Goal: Use online tool/utility: Utilize a website feature to perform a specific function

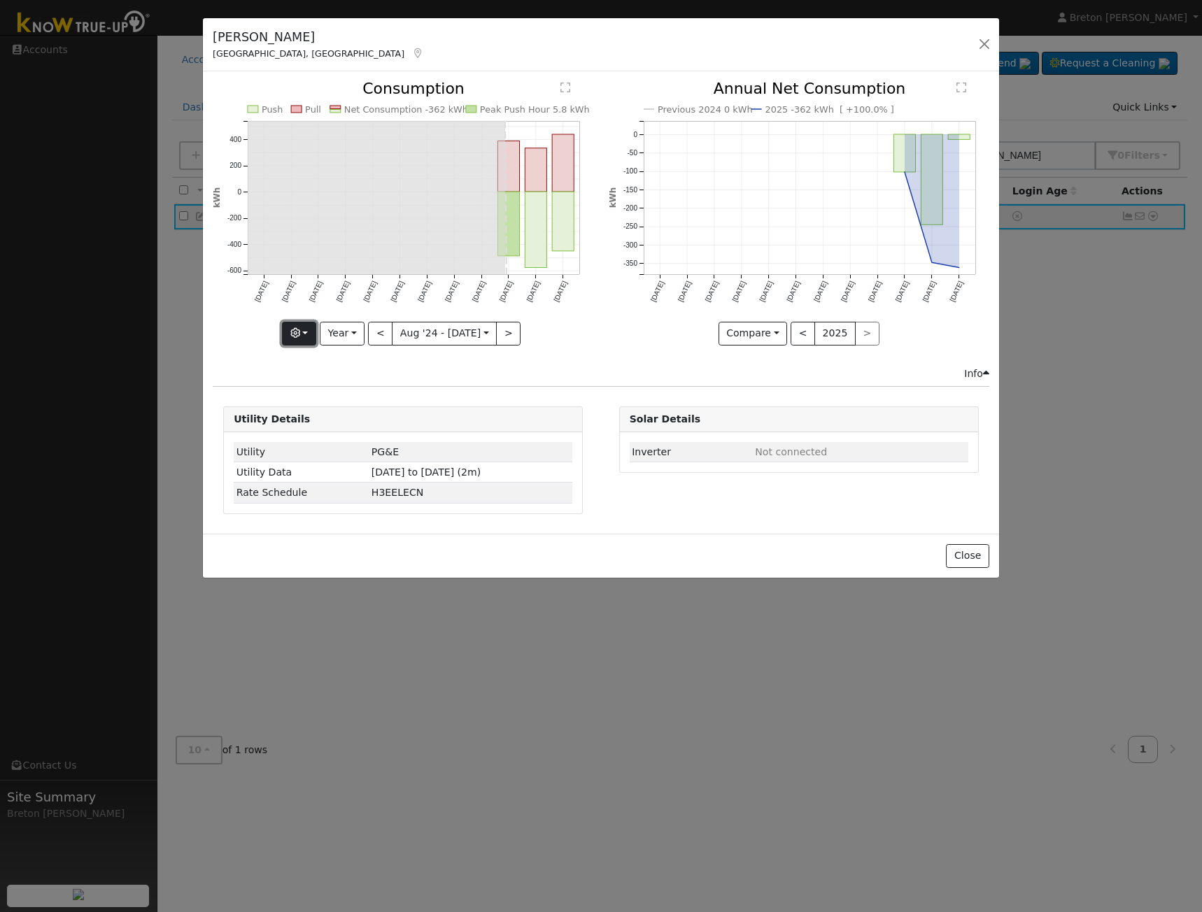
click at [304, 339] on button "button" at bounding box center [299, 334] width 34 height 24
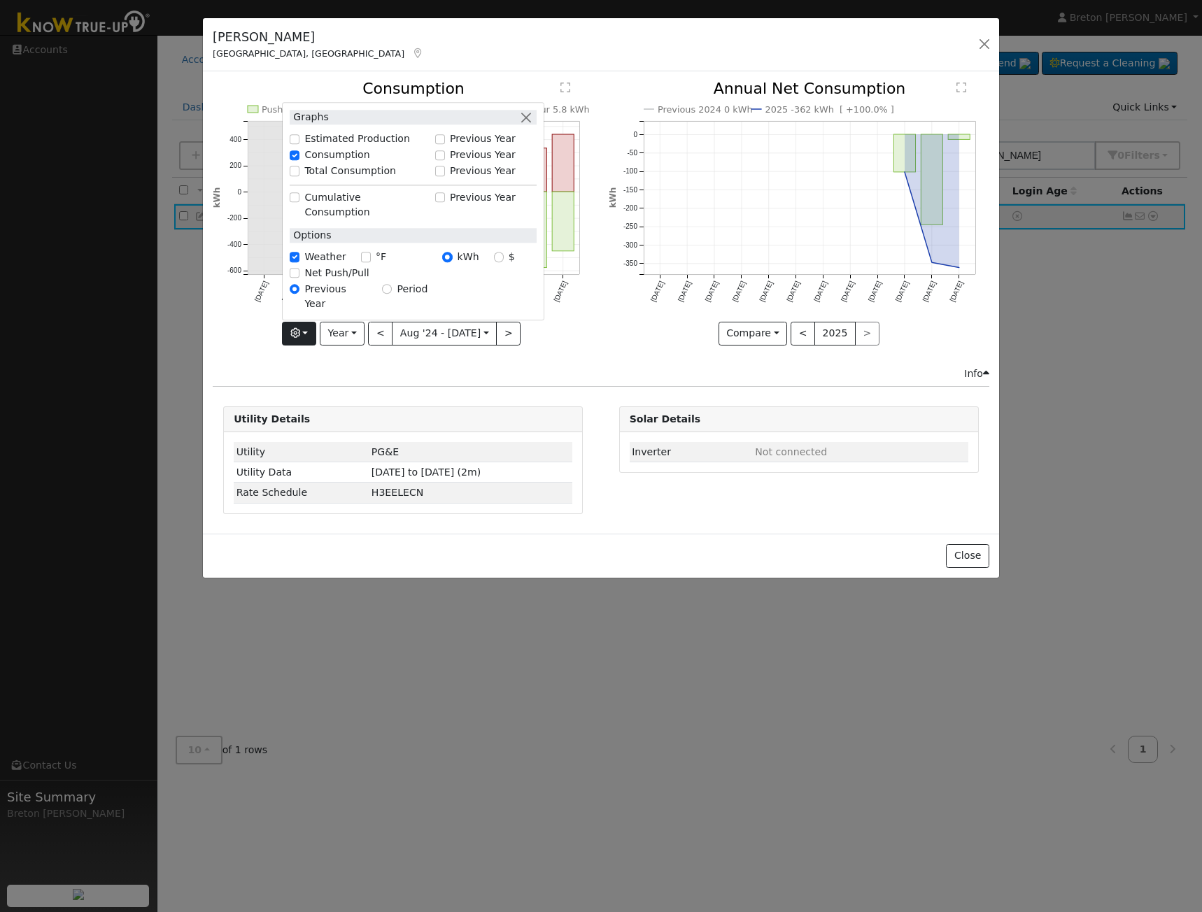
click at [373, 382] on div "Issue History Date By Flag Comment Type No Issue History Push Pull Net Consumpt…" at bounding box center [601, 302] width 796 height 462
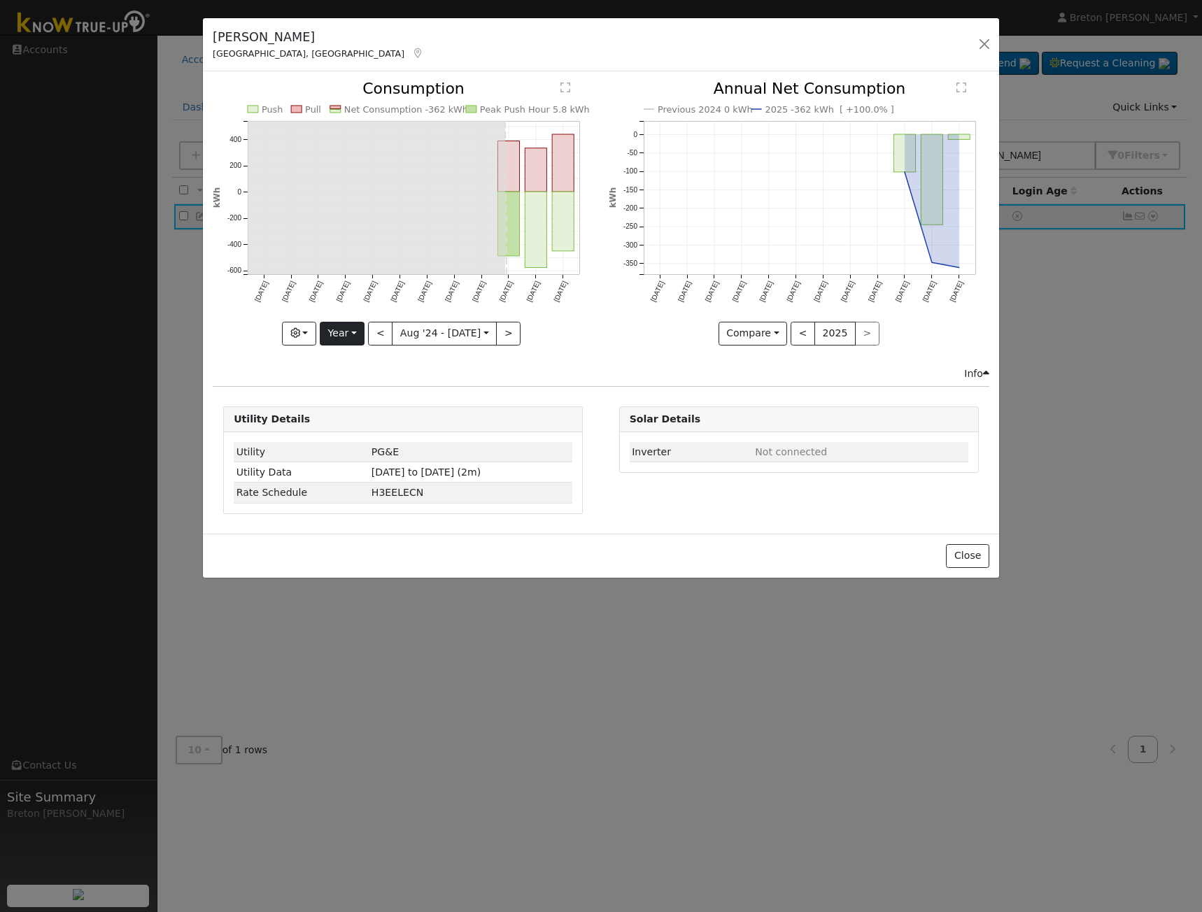
click at [349, 346] on div "Push Pull Net Consumption -362 kWh Peak Push Hour 5.8 kWh Aug '24 Sep '24 Oct '…" at bounding box center [403, 223] width 395 height 285
click at [349, 343] on button "Year" at bounding box center [342, 334] width 45 height 24
click at [348, 399] on link "Month" at bounding box center [368, 402] width 97 height 20
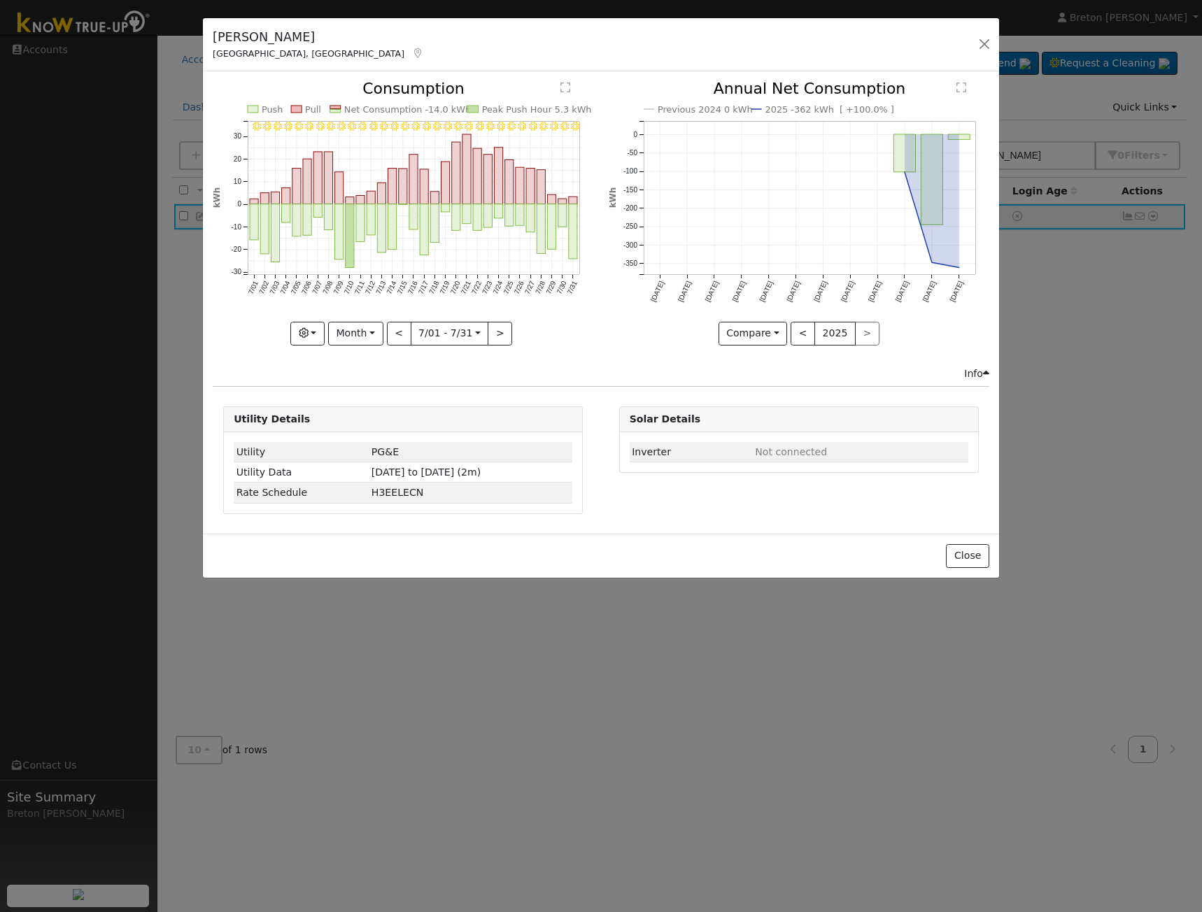
click at [347, 331] on div "7/31 - Clear 7/30 - Clear 7/29 - Clear 7/28 - Clear 7/27 - Clear 7/26 - Clear 7…" at bounding box center [403, 213] width 381 height 264
click at [355, 334] on button "Month" at bounding box center [355, 334] width 55 height 24
click at [354, 417] on link "Year" at bounding box center [377, 421] width 97 height 20
type input "2024-08-01"
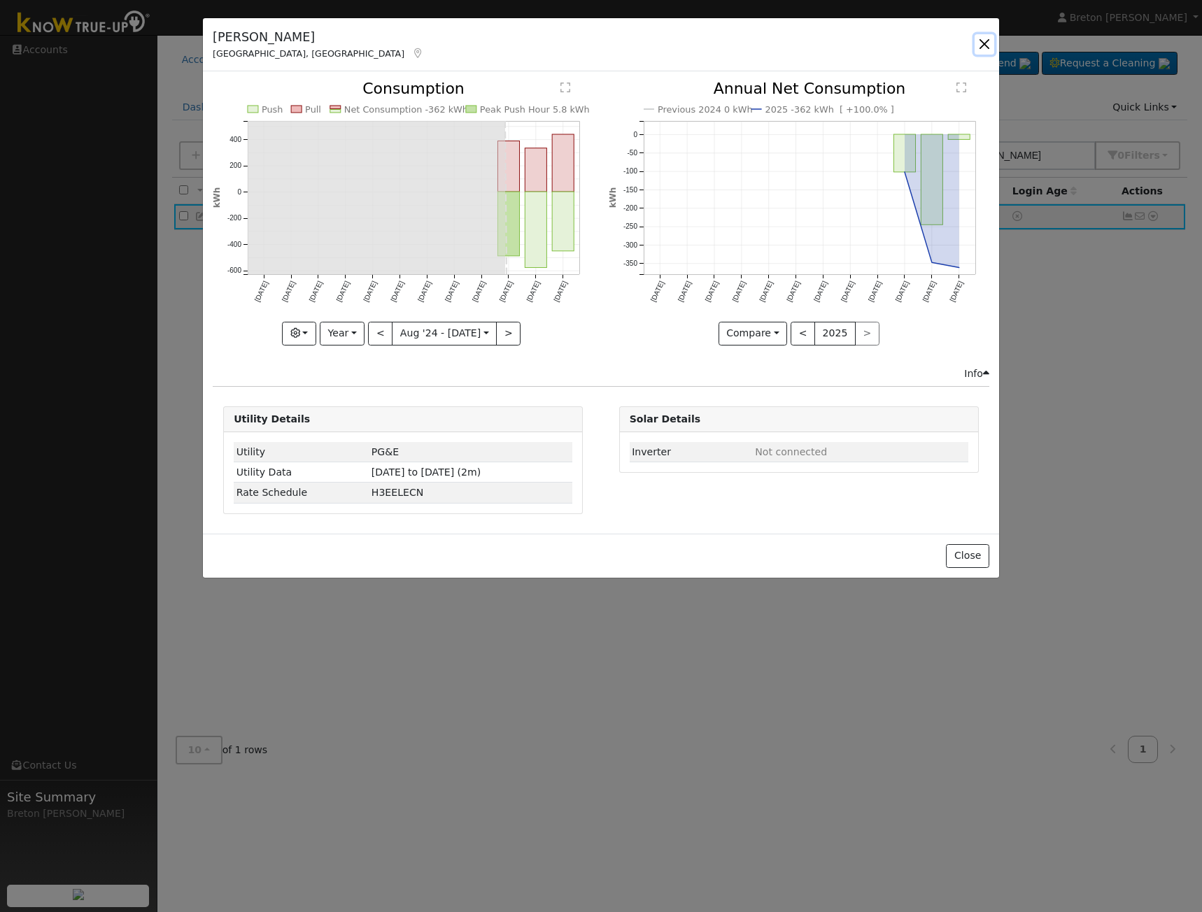
click at [978, 42] on button "button" at bounding box center [985, 44] width 20 height 20
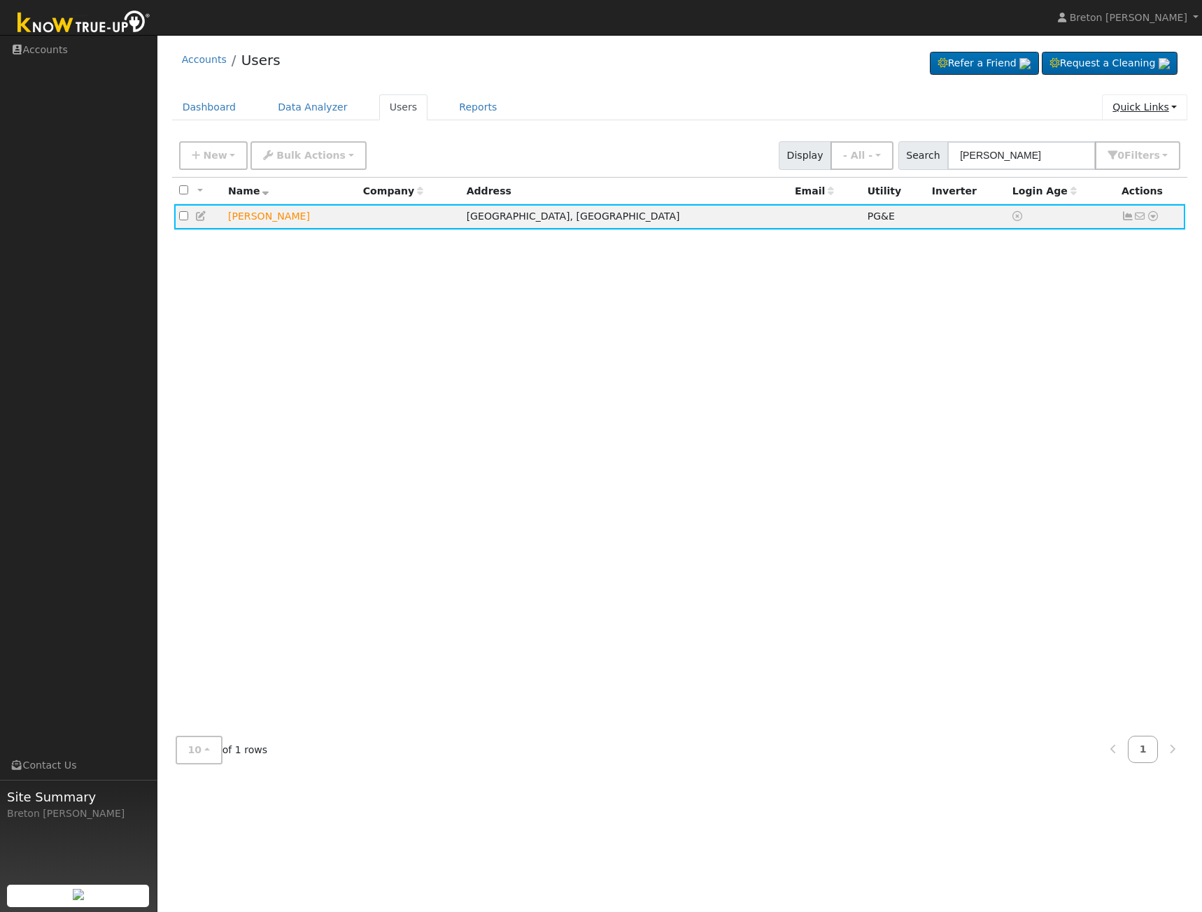
click at [1155, 110] on link "Quick Links" at bounding box center [1144, 107] width 85 height 26
click at [989, 309] on div "All None All on page None on page Name Company Address Email Utility Inverter L…" at bounding box center [680, 451] width 1016 height 547
click at [1125, 215] on icon at bounding box center [1127, 216] width 13 height 10
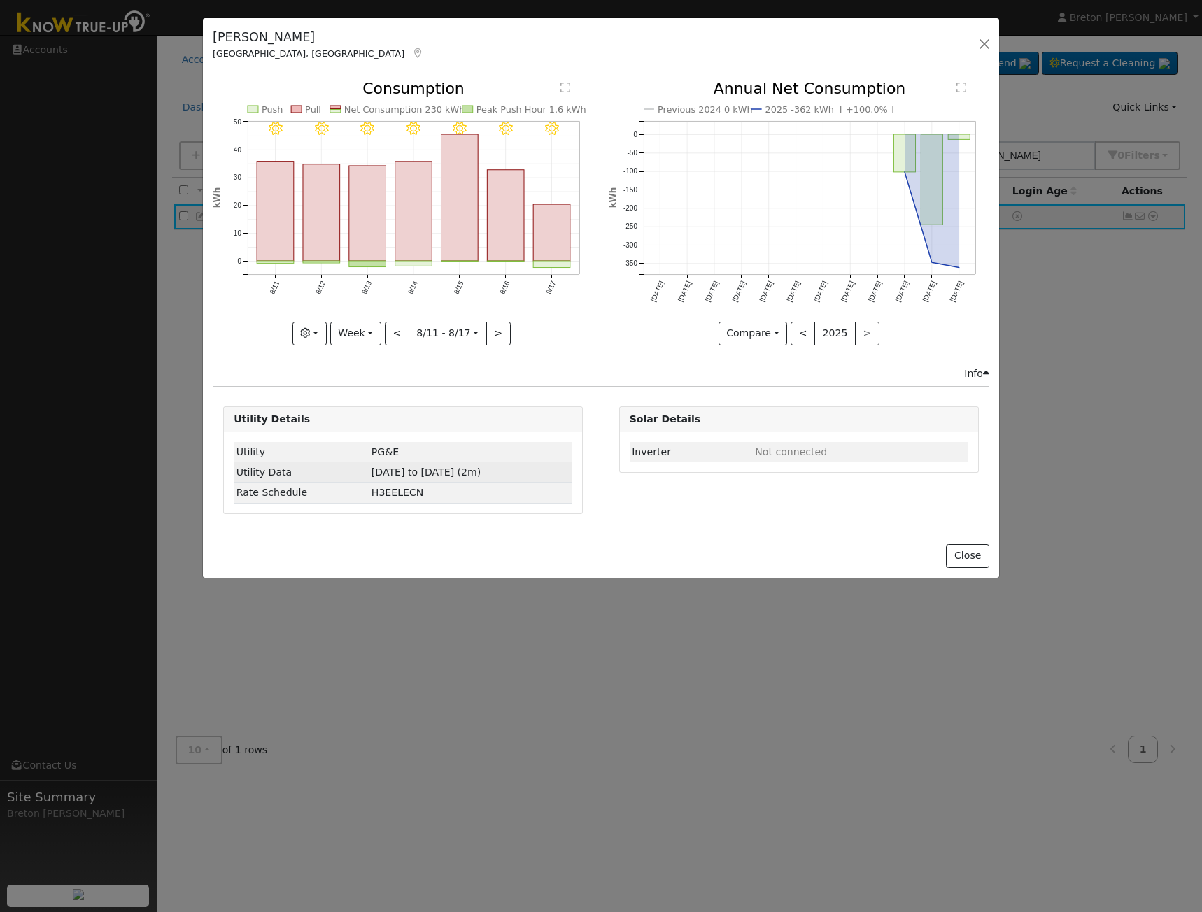
click at [502, 474] on td "07/01/25 to 08/17/25 (2m)" at bounding box center [471, 472] width 204 height 20
click at [286, 327] on icon "8/17 - Clear 8/16 - Clear 8/15 - Clear 8/14 - Clear 8/13 - Clear 8/12 - Clear 8…" at bounding box center [403, 208] width 381 height 255
click at [308, 327] on button "button" at bounding box center [309, 334] width 34 height 24
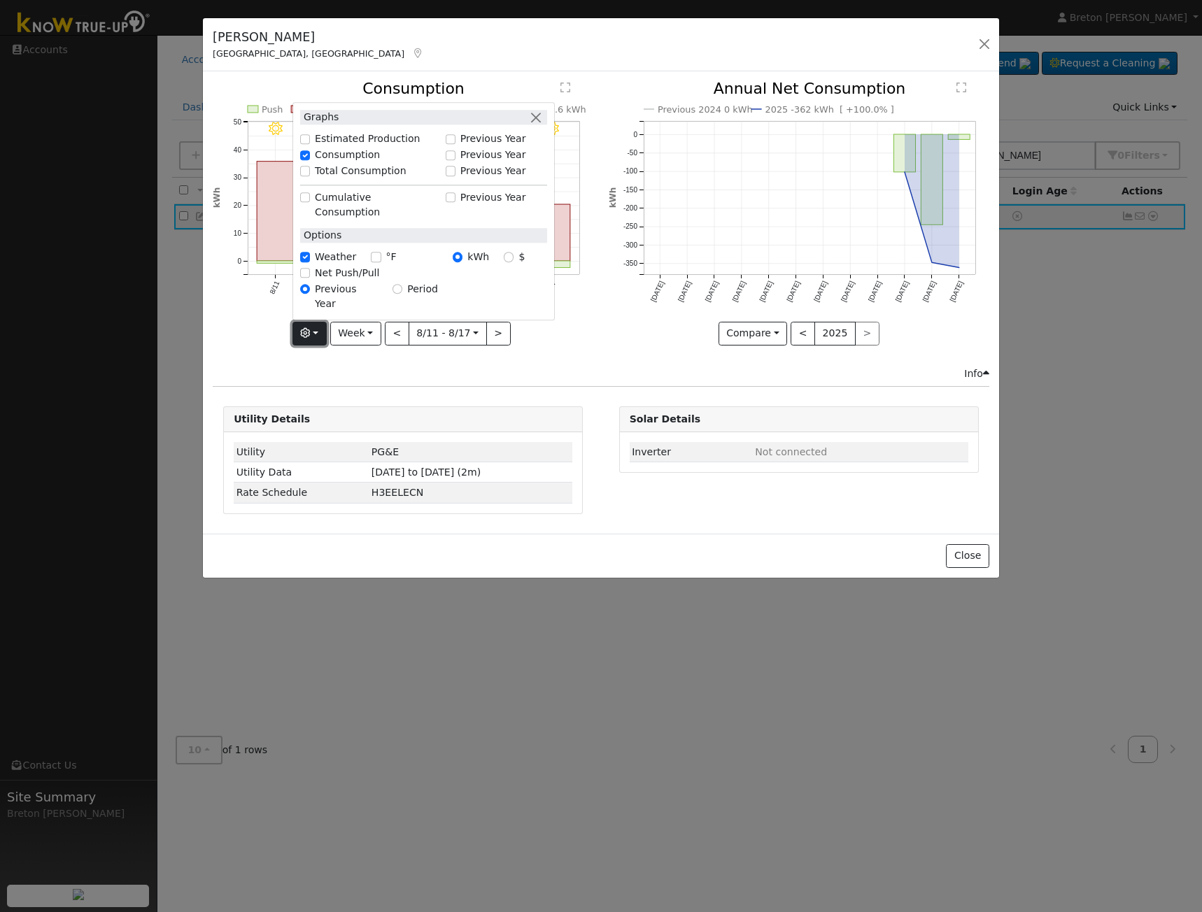
click at [308, 327] on button "button" at bounding box center [309, 334] width 34 height 24
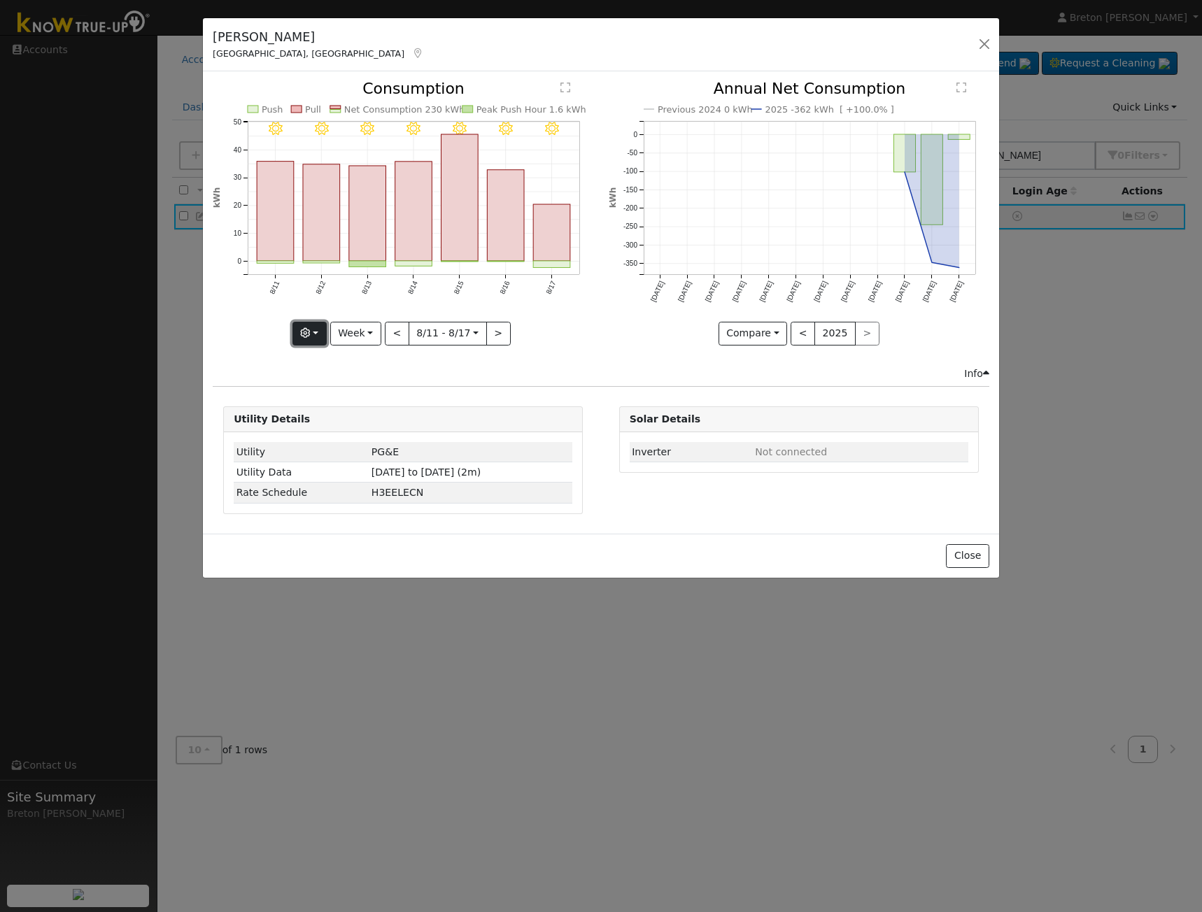
click at [308, 327] on button "button" at bounding box center [309, 334] width 34 height 24
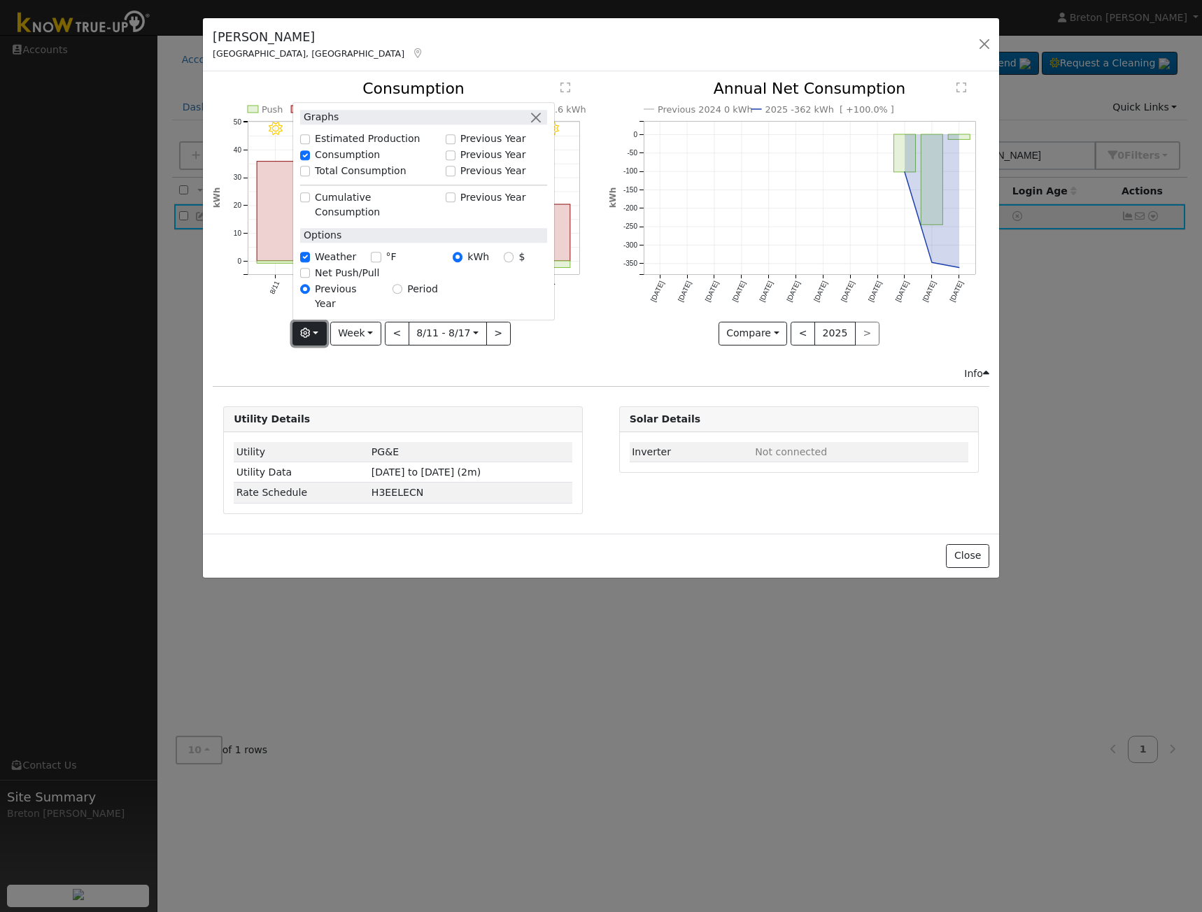
click at [308, 327] on button "button" at bounding box center [309, 334] width 34 height 24
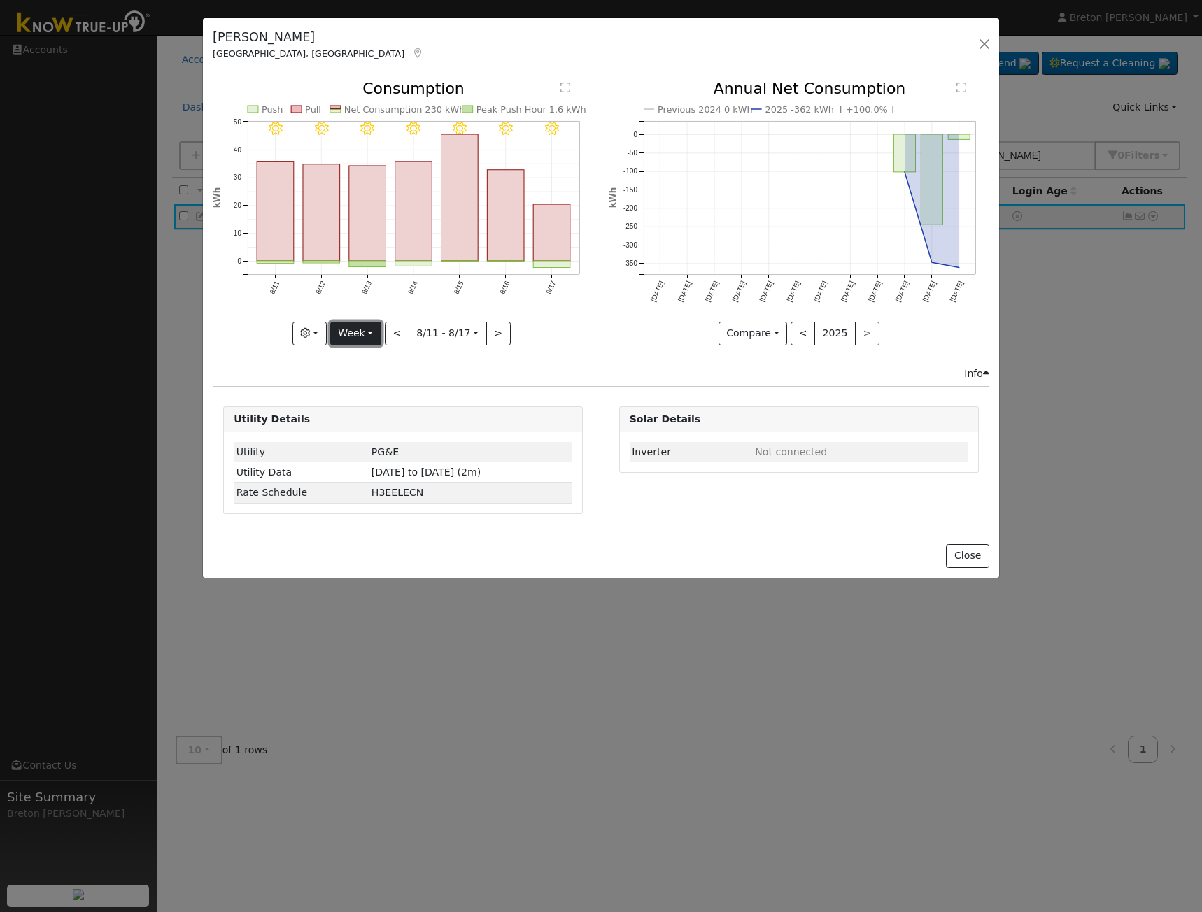
click at [363, 336] on button "Week" at bounding box center [355, 334] width 51 height 24
click at [365, 413] on link "Year" at bounding box center [379, 421] width 97 height 20
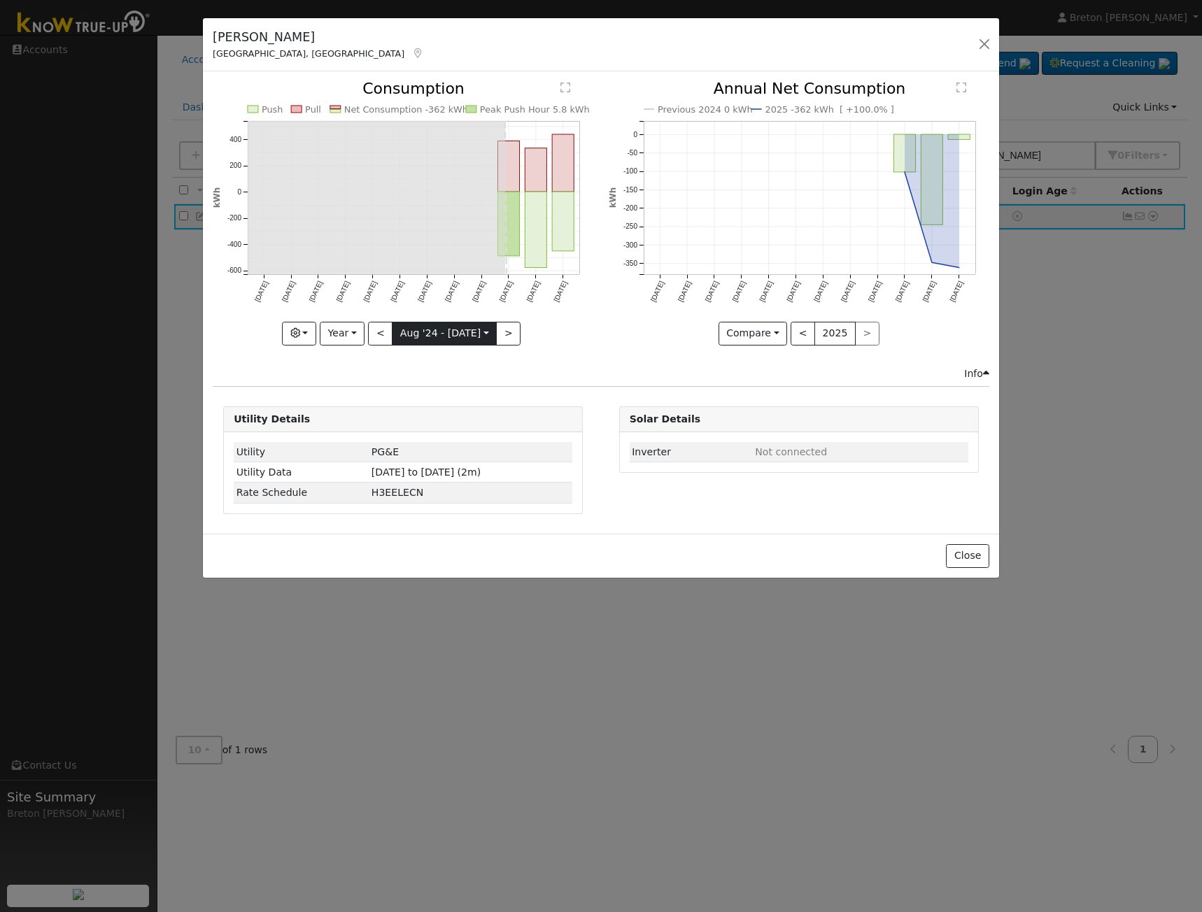
click at [467, 334] on input "2024-08-01" at bounding box center [444, 334] width 104 height 22
click at [567, 326] on icon "Push Pull Net Consumption -362 kWh Peak Push Hour 5.8 kWh Aug '24 Sep '24 Oct '…" at bounding box center [403, 208] width 381 height 255
click at [451, 331] on input "2024-08-01" at bounding box center [444, 334] width 104 height 22
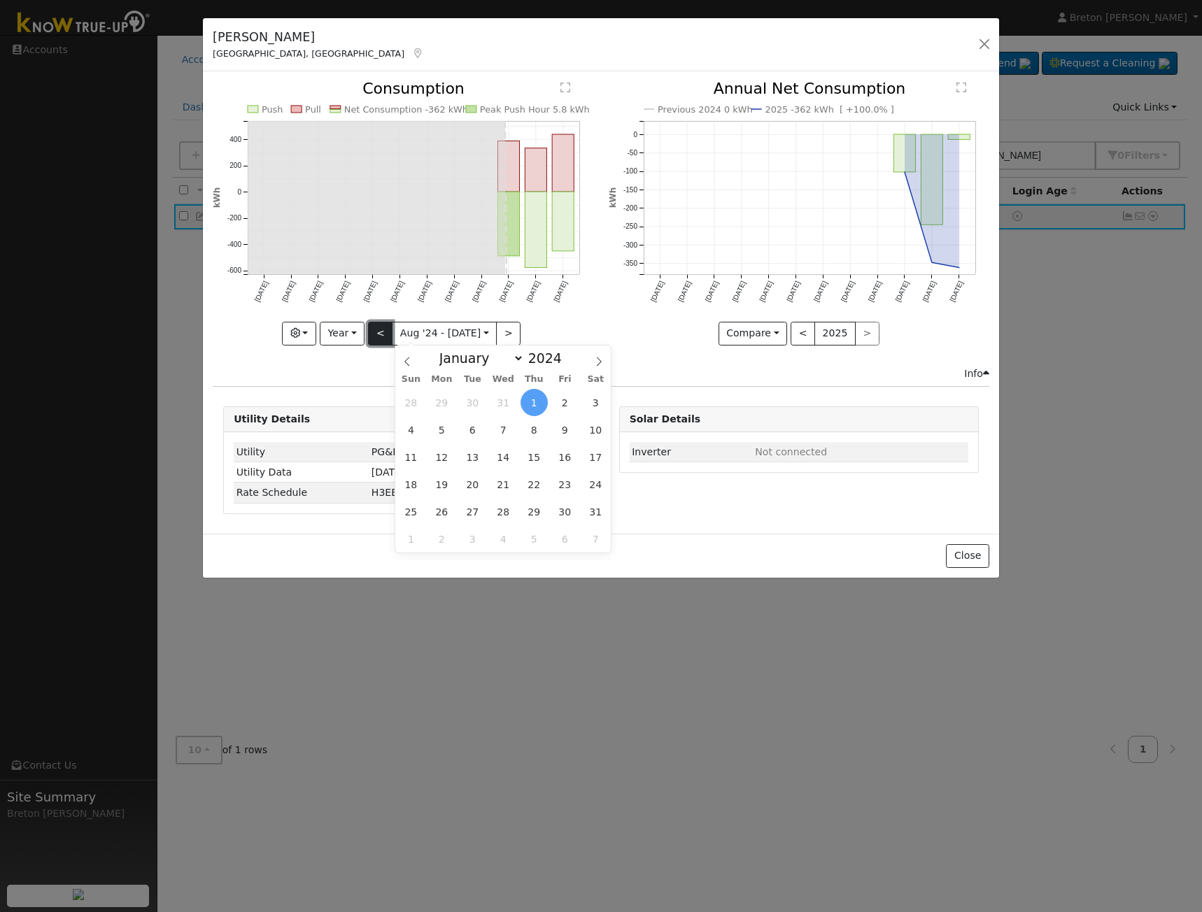
click at [386, 332] on button "<" at bounding box center [380, 334] width 24 height 24
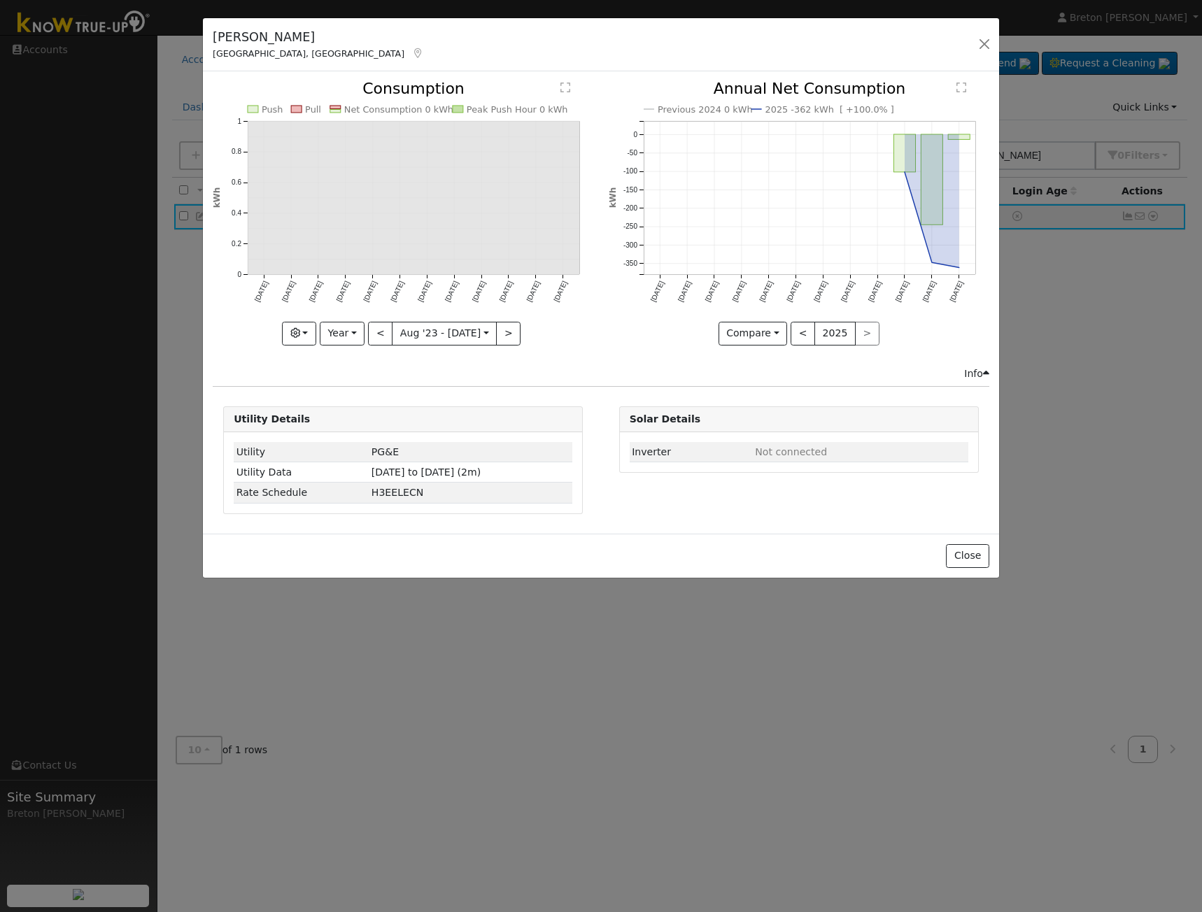
click at [580, 333] on icon "Push Pull Net Consumption 0 kWh Peak Push Hour 0 kWh Aug '23 Sep '23 Oct '23 No…" at bounding box center [403, 208] width 381 height 255
click at [506, 336] on button ">" at bounding box center [508, 334] width 24 height 24
type input "2024-08-01"
click at [561, 327] on icon "Push Pull Net Consumption -362 kWh Peak Push Hour 5.8 kWh Aug '24 Sep '24 Oct '…" at bounding box center [403, 208] width 381 height 255
click at [985, 41] on button "button" at bounding box center [985, 44] width 20 height 20
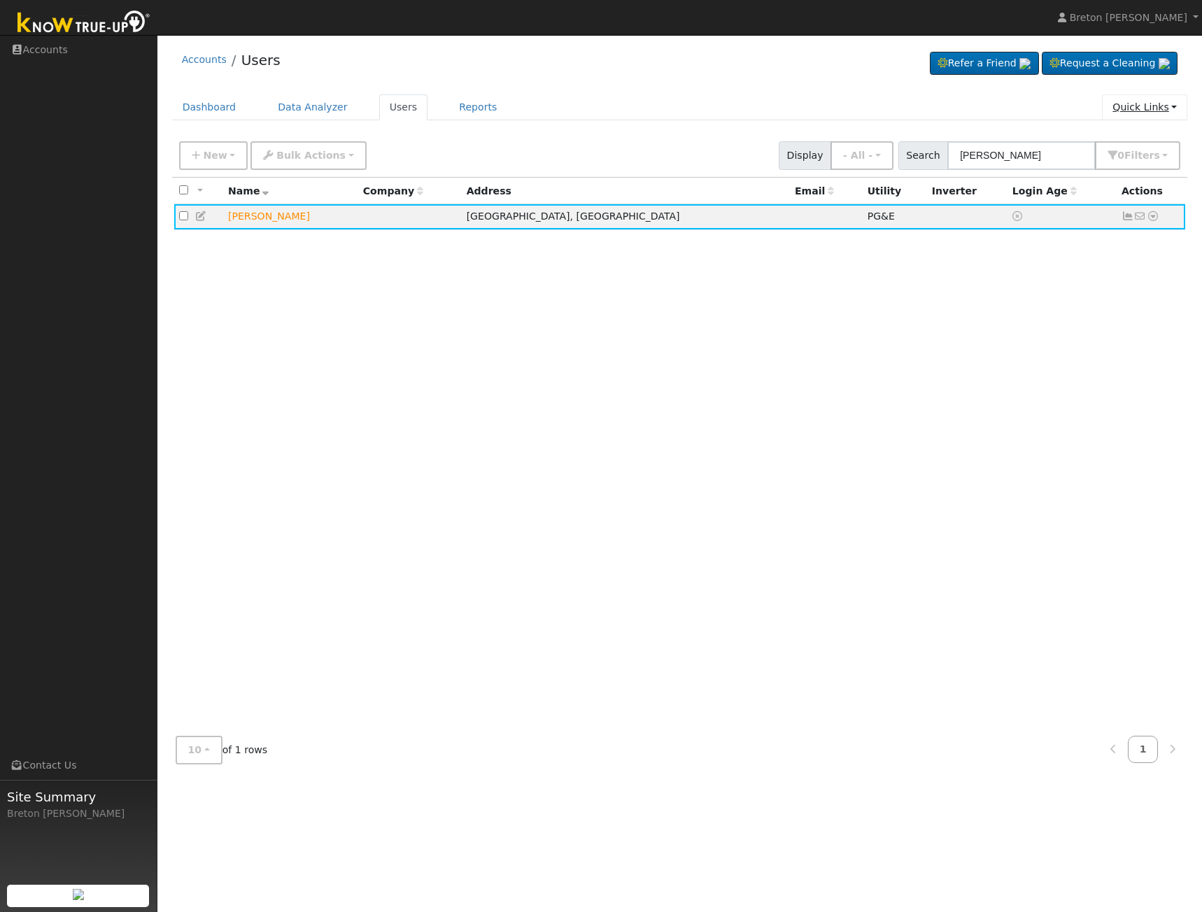
click at [1147, 111] on link "Quick Links" at bounding box center [1144, 107] width 85 height 26
click at [834, 321] on div "All None All on page None on page Name Company Address Email Utility Inverter L…" at bounding box center [680, 451] width 1016 height 547
click at [1156, 220] on icon at bounding box center [1153, 216] width 13 height 10
click at [1098, 246] on link "Data Analyzer" at bounding box center [1106, 241] width 101 height 20
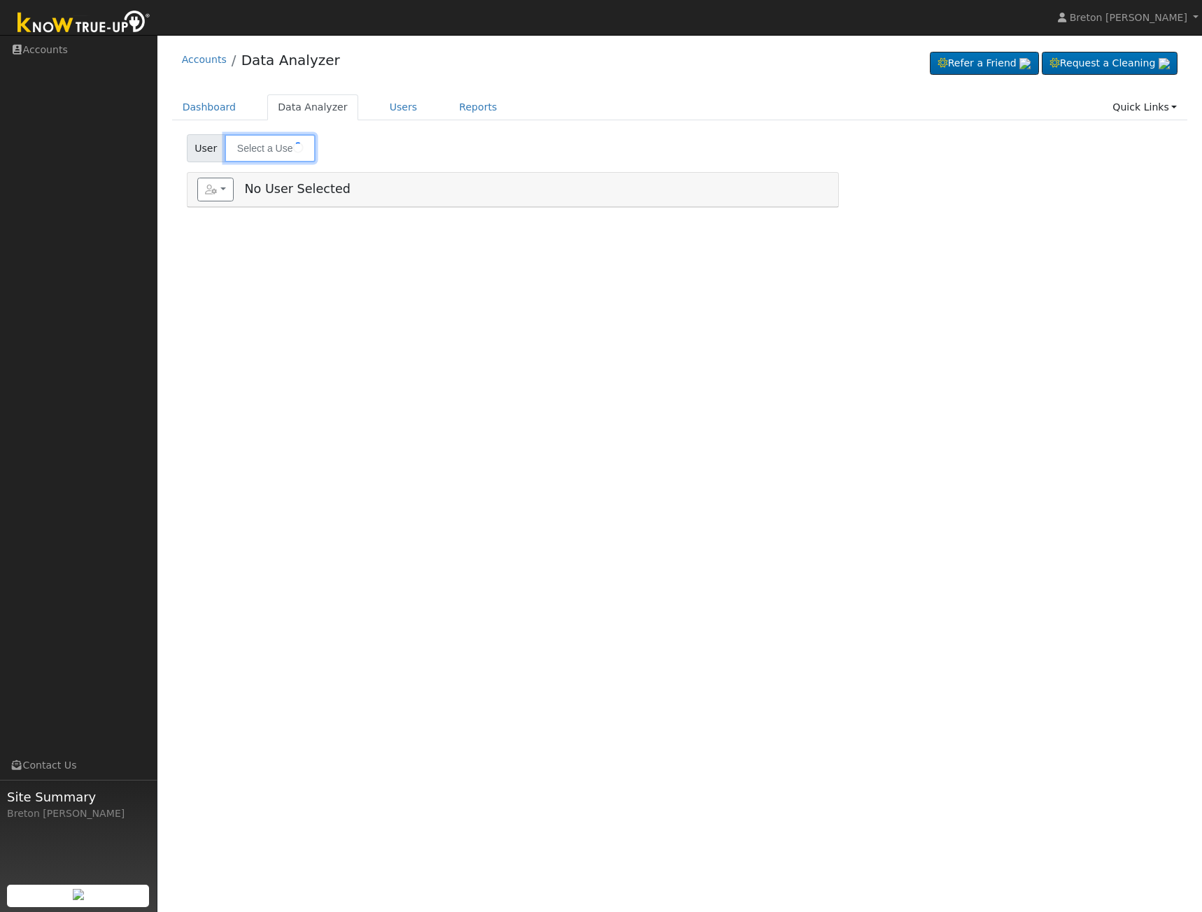
type input "[PERSON_NAME]"
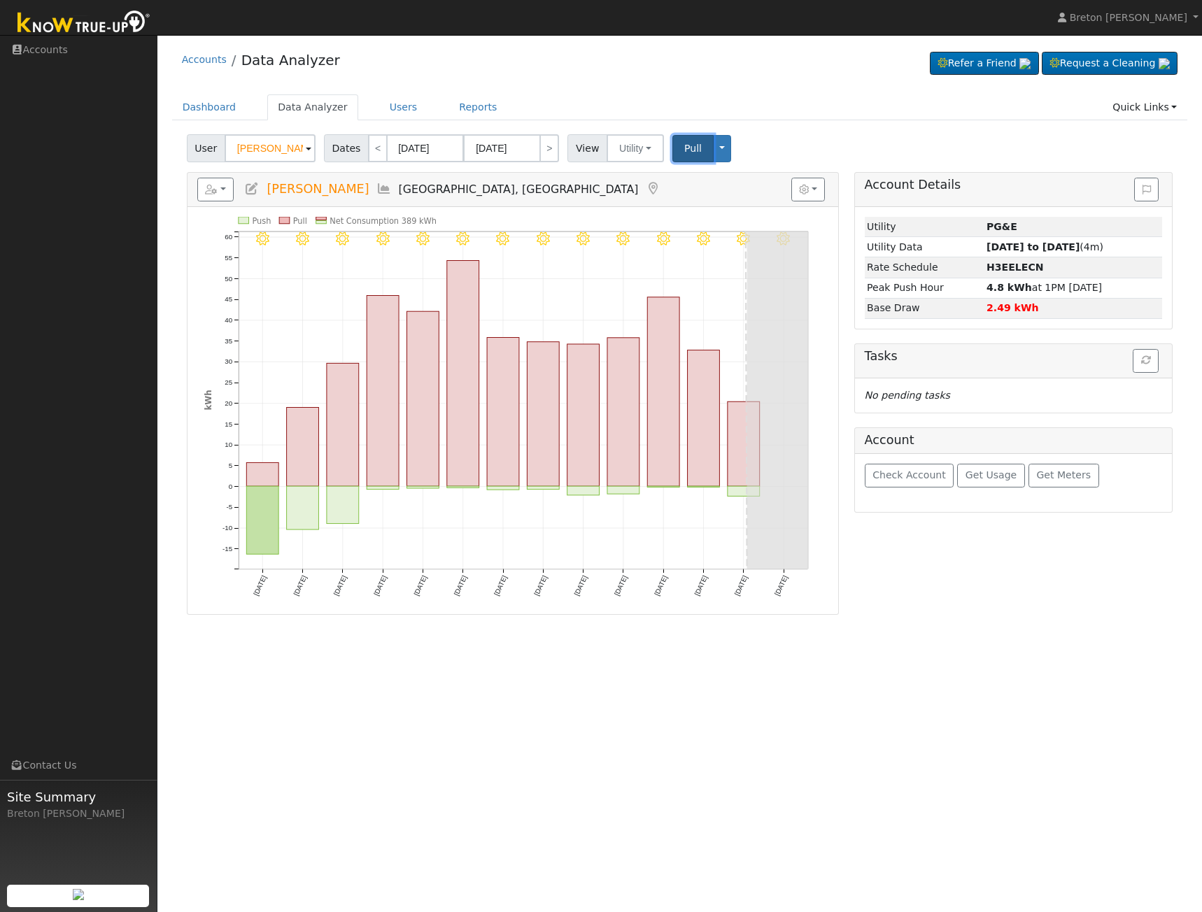
click at [690, 153] on span "Pull" at bounding box center [692, 148] width 17 height 11
click at [713, 150] on button "Toggle Dropdown" at bounding box center [722, 148] width 18 height 27
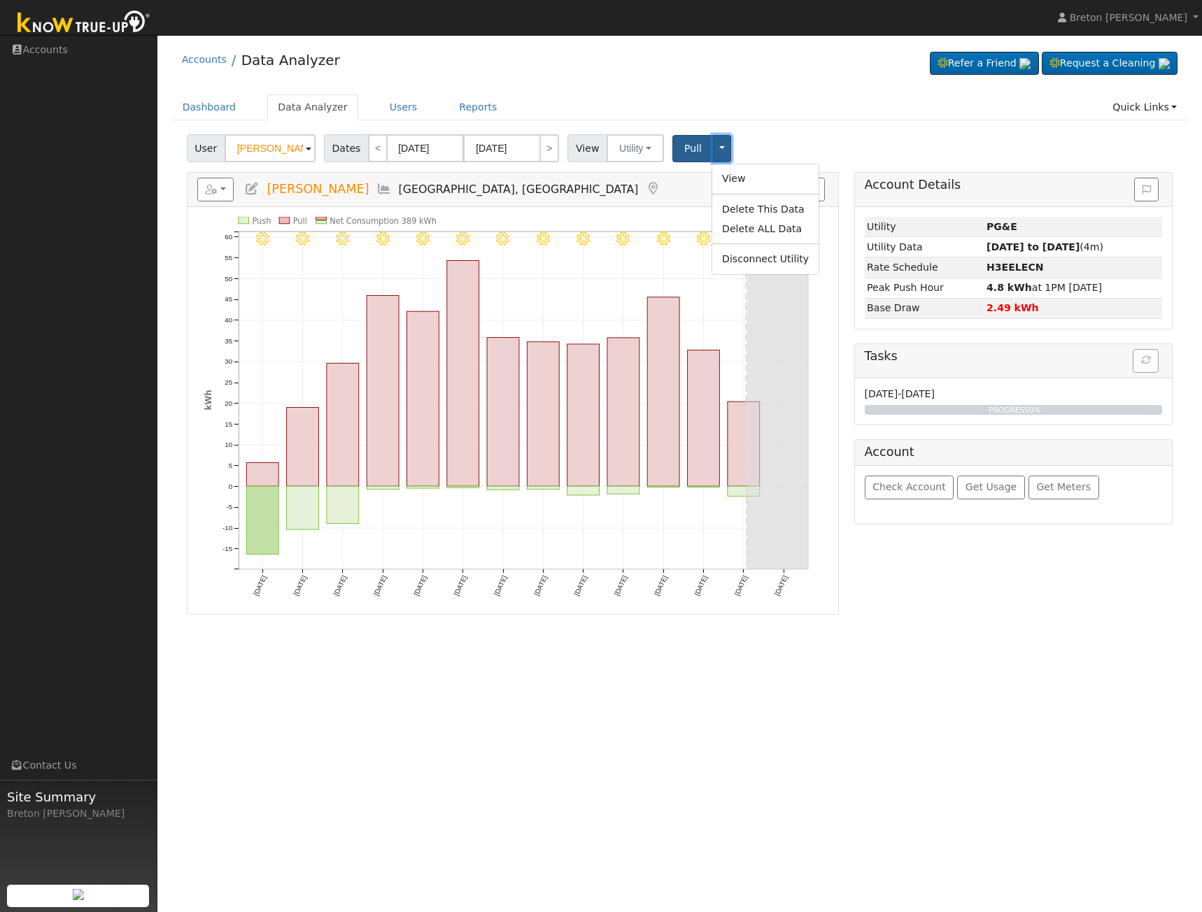
click at [713, 150] on button "Toggle Dropdown" at bounding box center [722, 148] width 18 height 27
click at [368, 150] on link "<" at bounding box center [378, 148] width 20 height 28
type input "[DATE]"
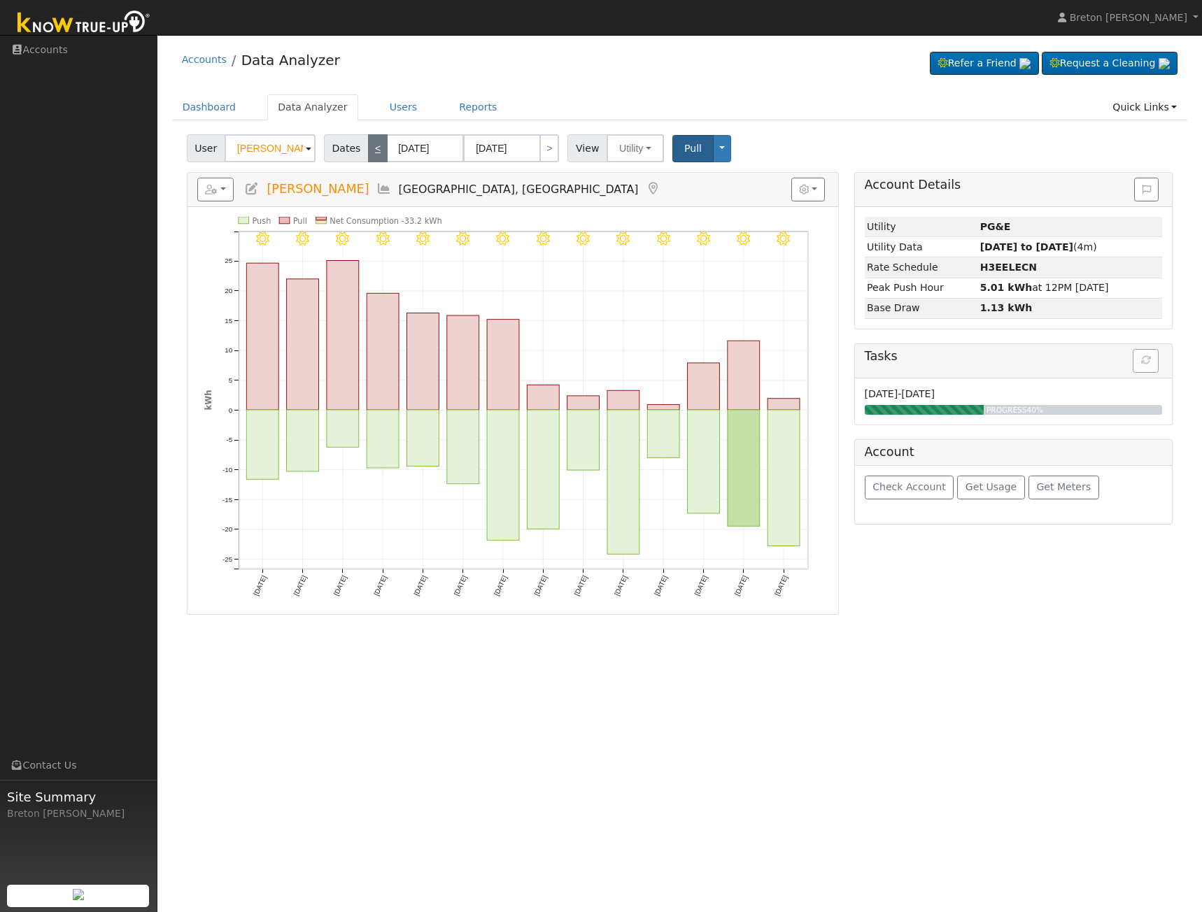
click at [368, 150] on link "<" at bounding box center [378, 148] width 20 height 28
type input "[DATE]"
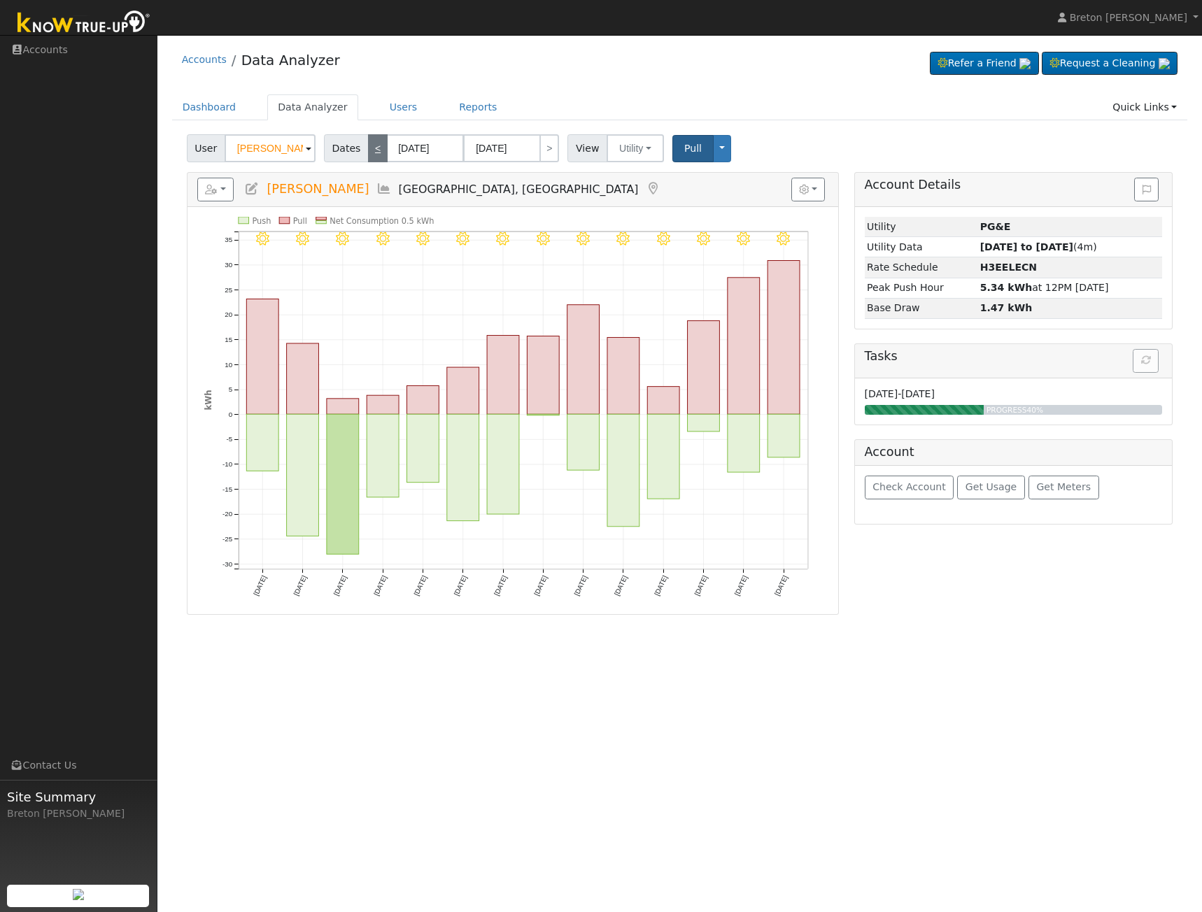
click at [368, 150] on link "<" at bounding box center [378, 148] width 20 height 28
type input "[DATE]"
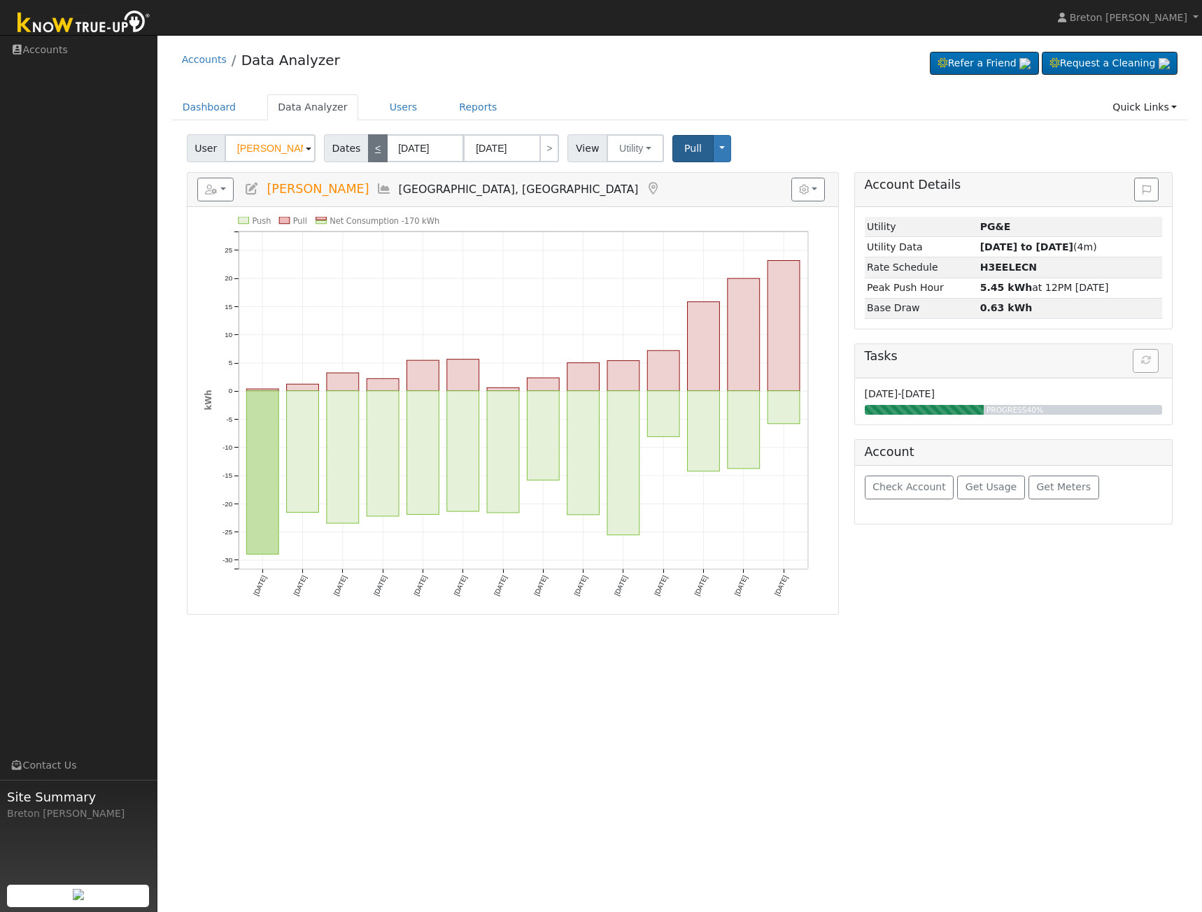
drag, startPoint x: 366, startPoint y: 150, endPoint x: 367, endPoint y: 143, distance: 7.1
click at [368, 147] on link "<" at bounding box center [378, 148] width 20 height 28
type input "[DATE]"
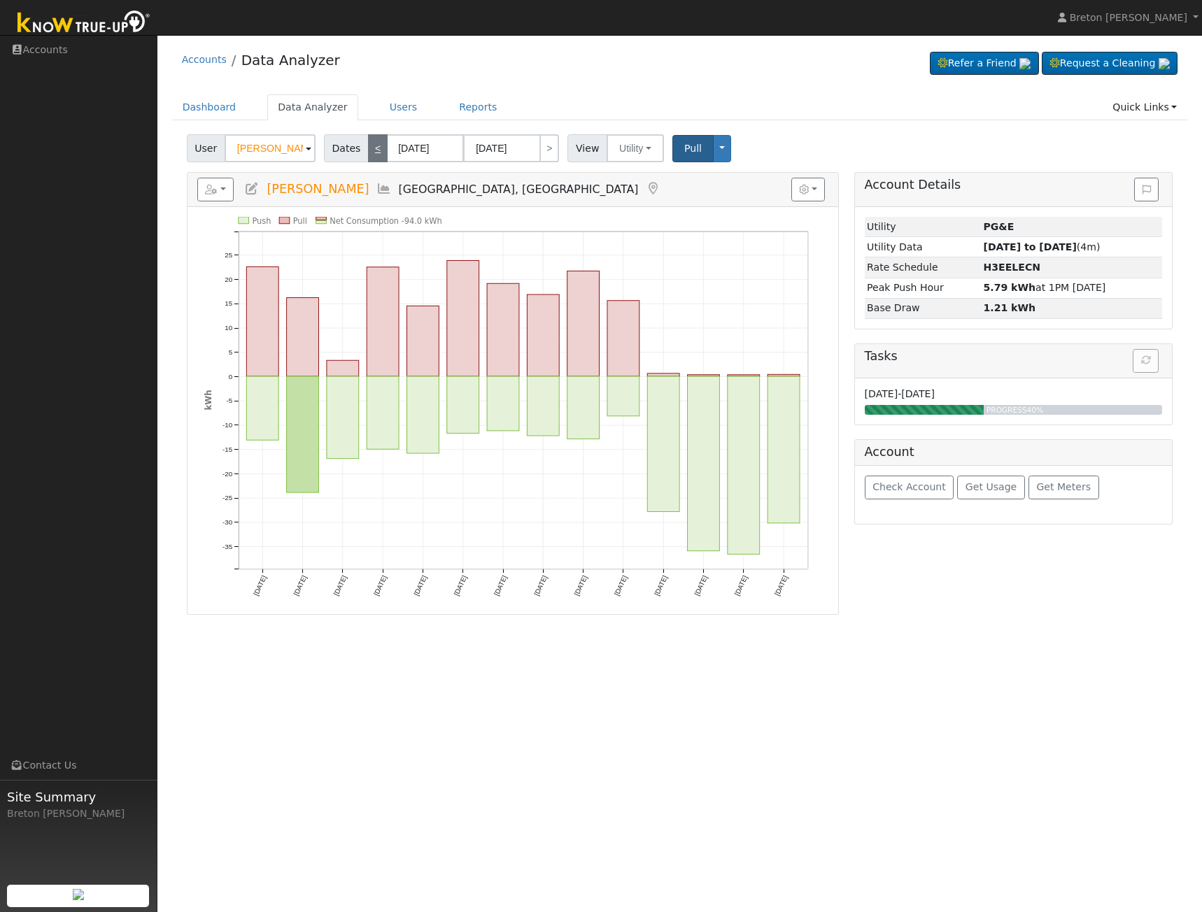
click at [368, 142] on link "<" at bounding box center [378, 148] width 20 height 28
type input "[DATE]"
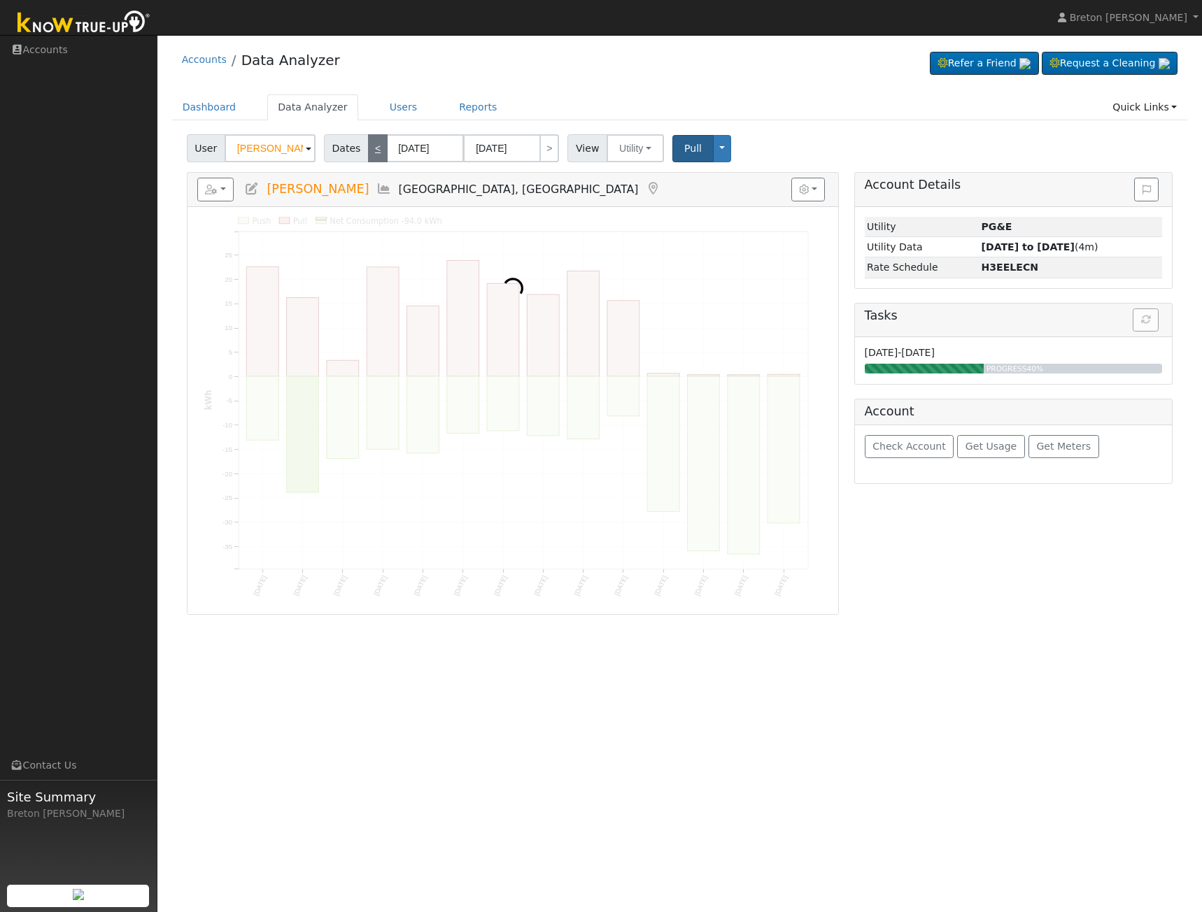
click at [368, 143] on link "<" at bounding box center [378, 148] width 20 height 28
type input "[DATE]"
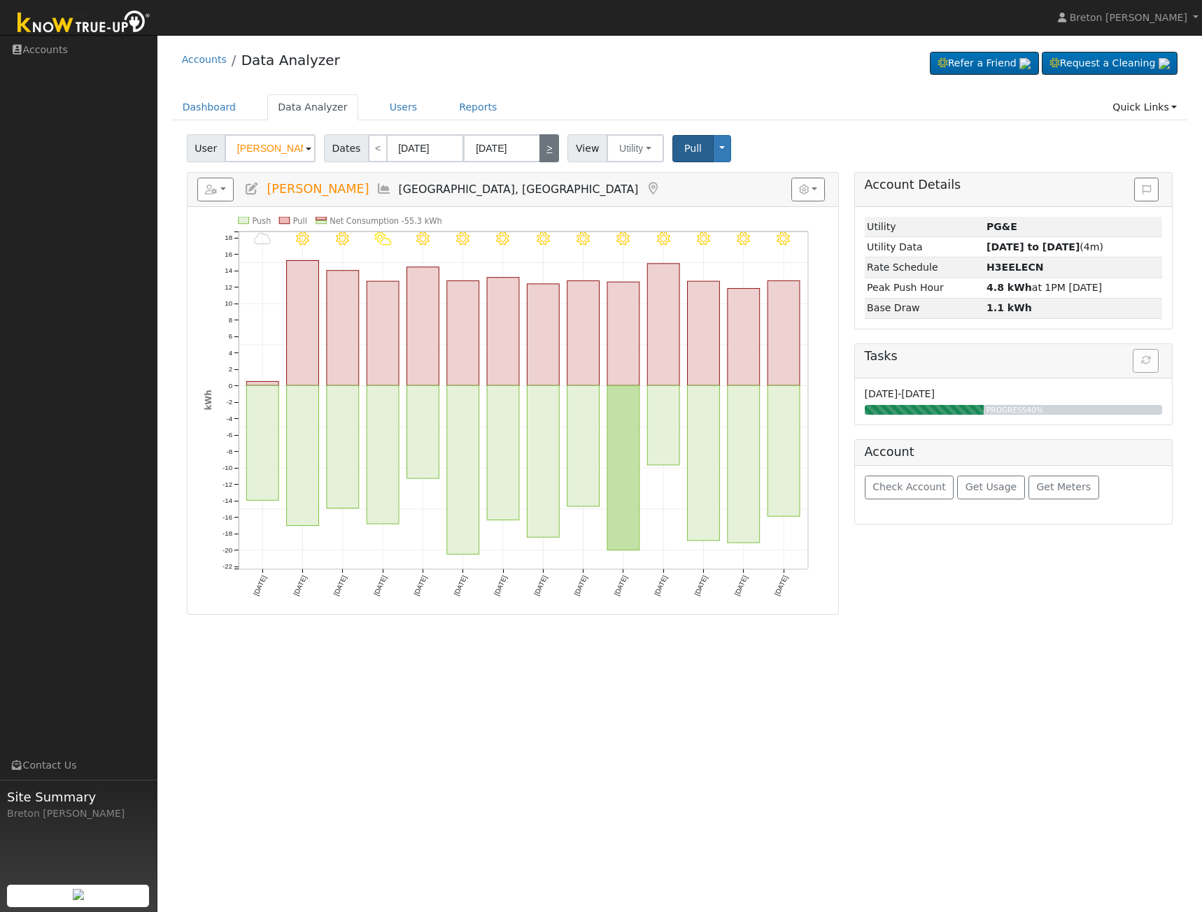
click at [541, 154] on link ">" at bounding box center [549, 148] width 20 height 28
type input "[DATE]"
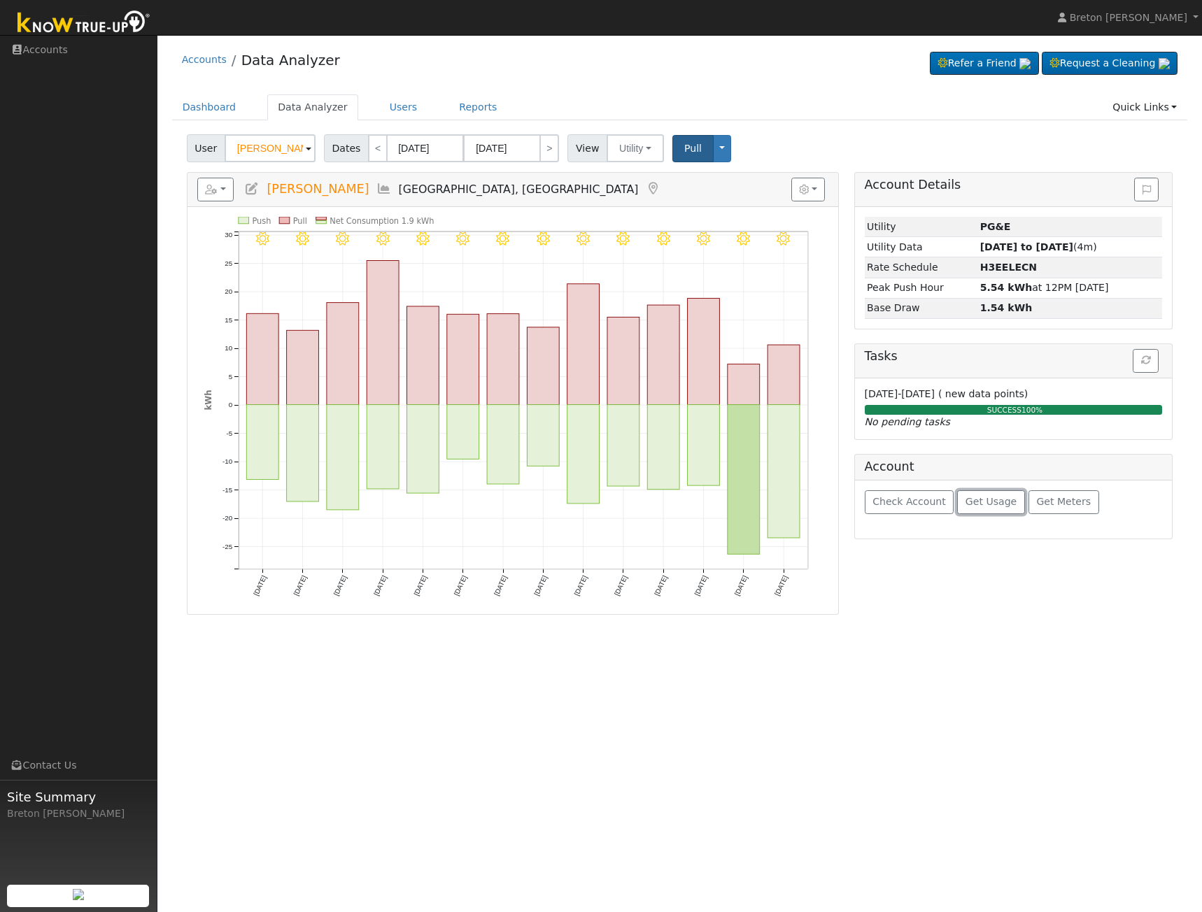
click at [975, 500] on span "Get Usage" at bounding box center [990, 501] width 51 height 11
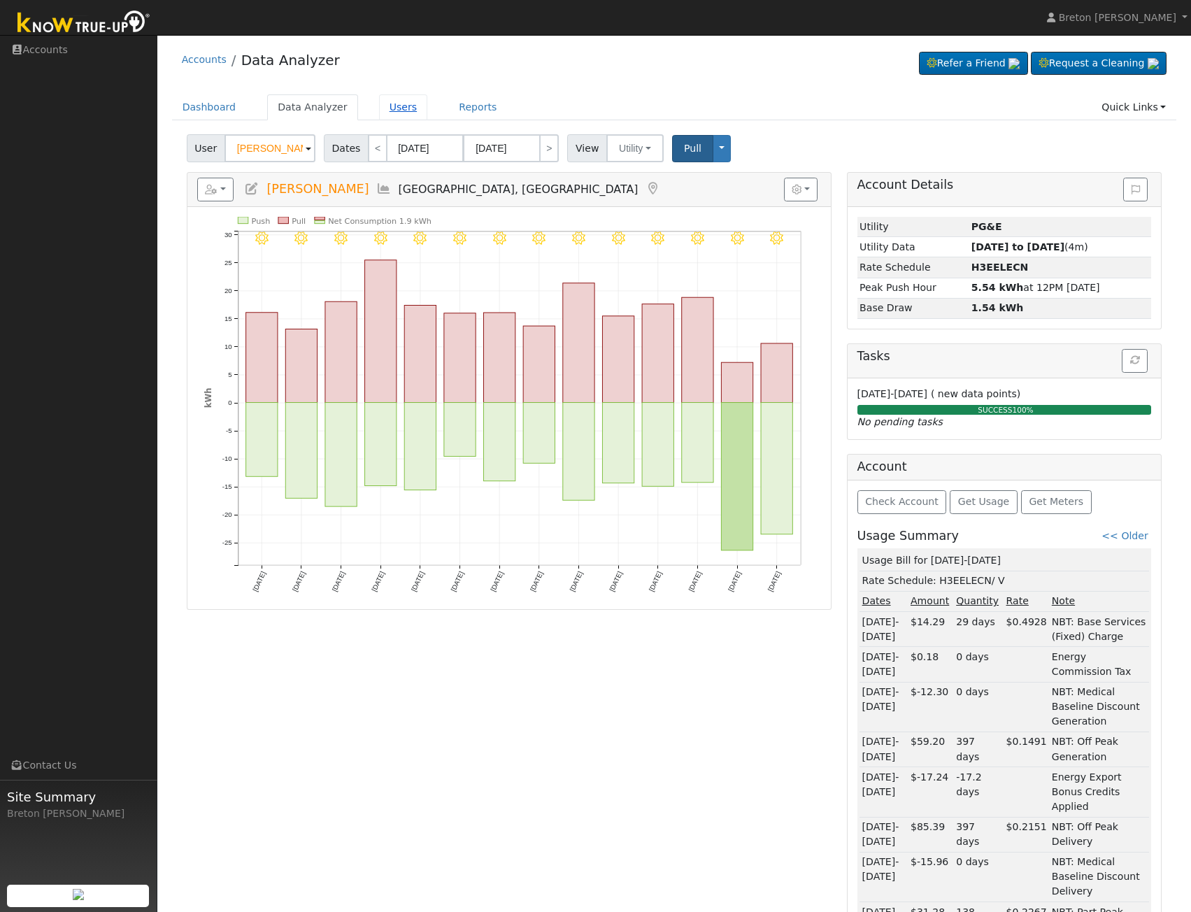
click at [388, 110] on link "Users" at bounding box center [403, 107] width 49 height 26
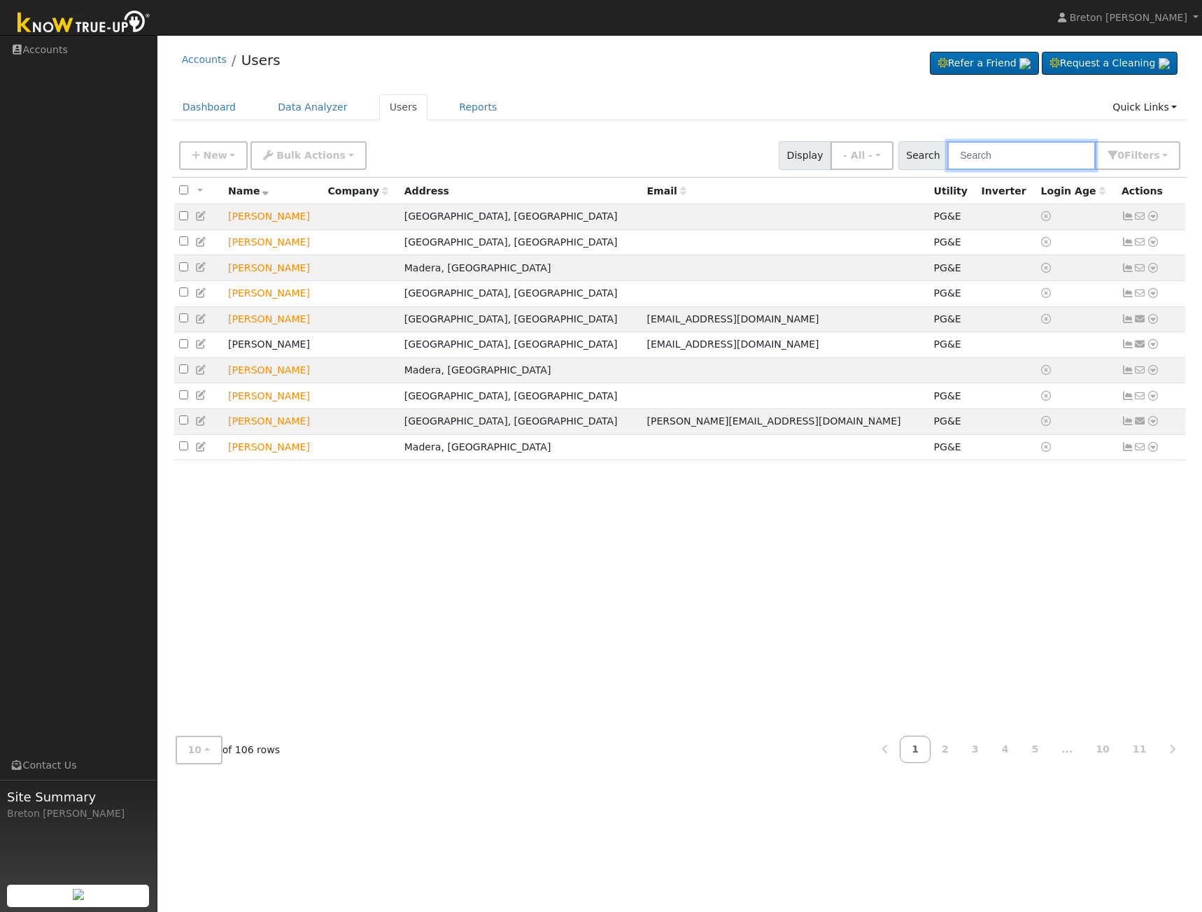
click at [1008, 153] on input "text" at bounding box center [1021, 155] width 148 height 29
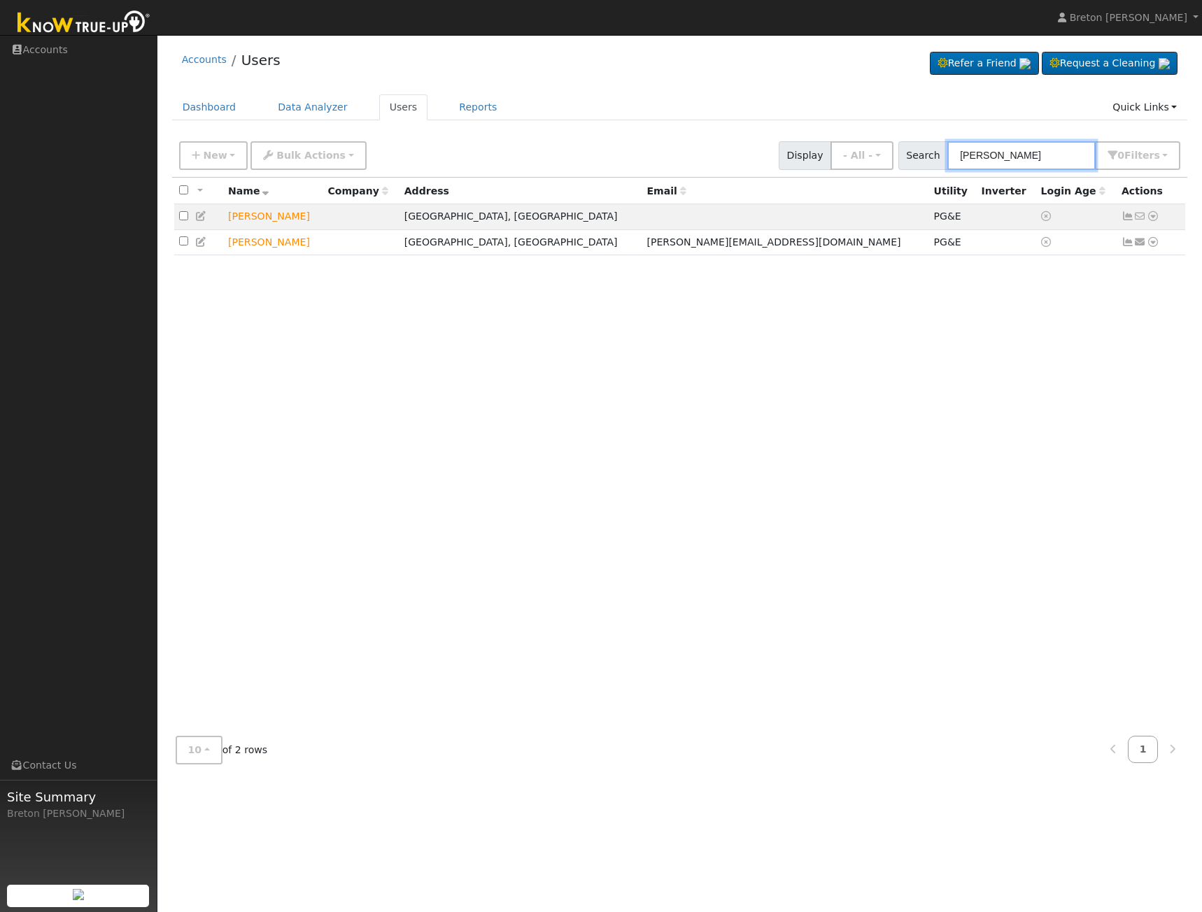
type input "juan"
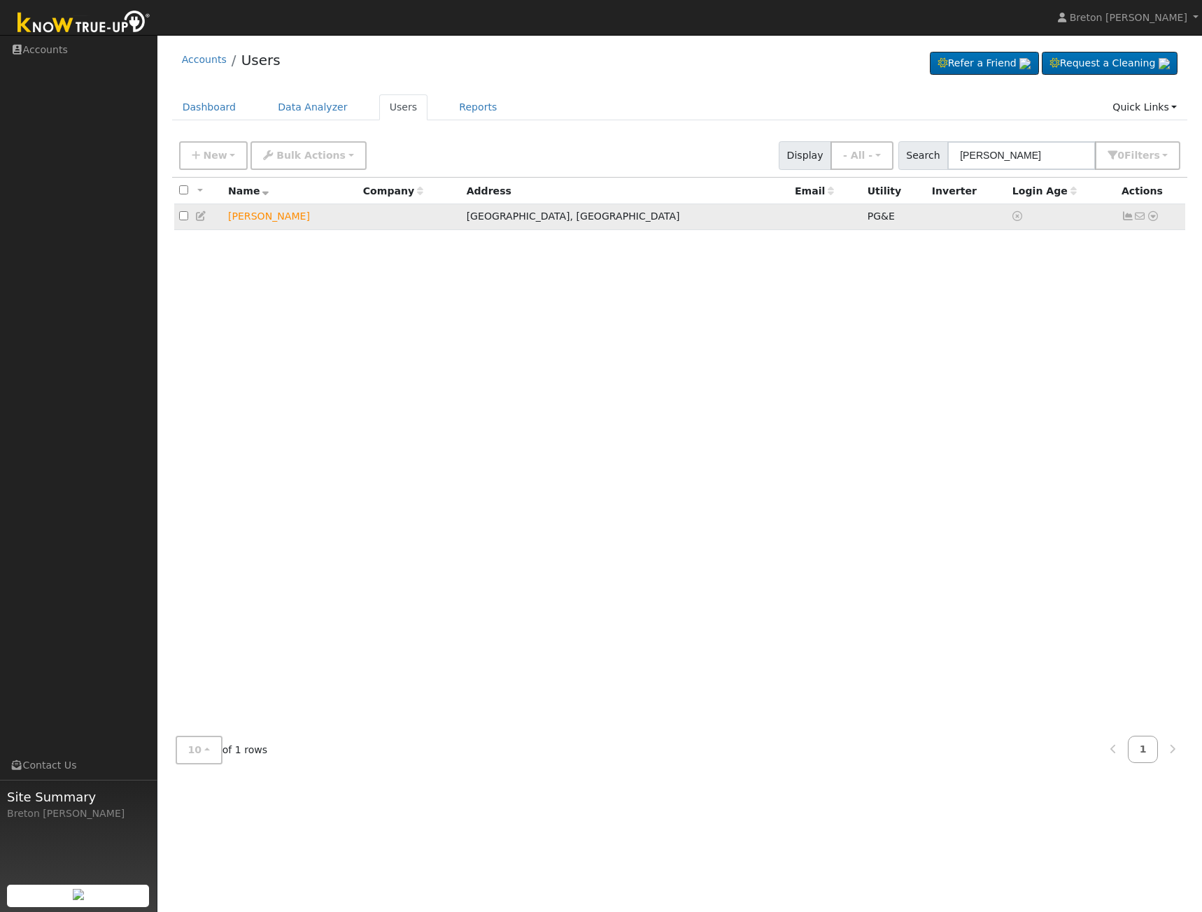
click at [1124, 217] on icon at bounding box center [1127, 216] width 13 height 10
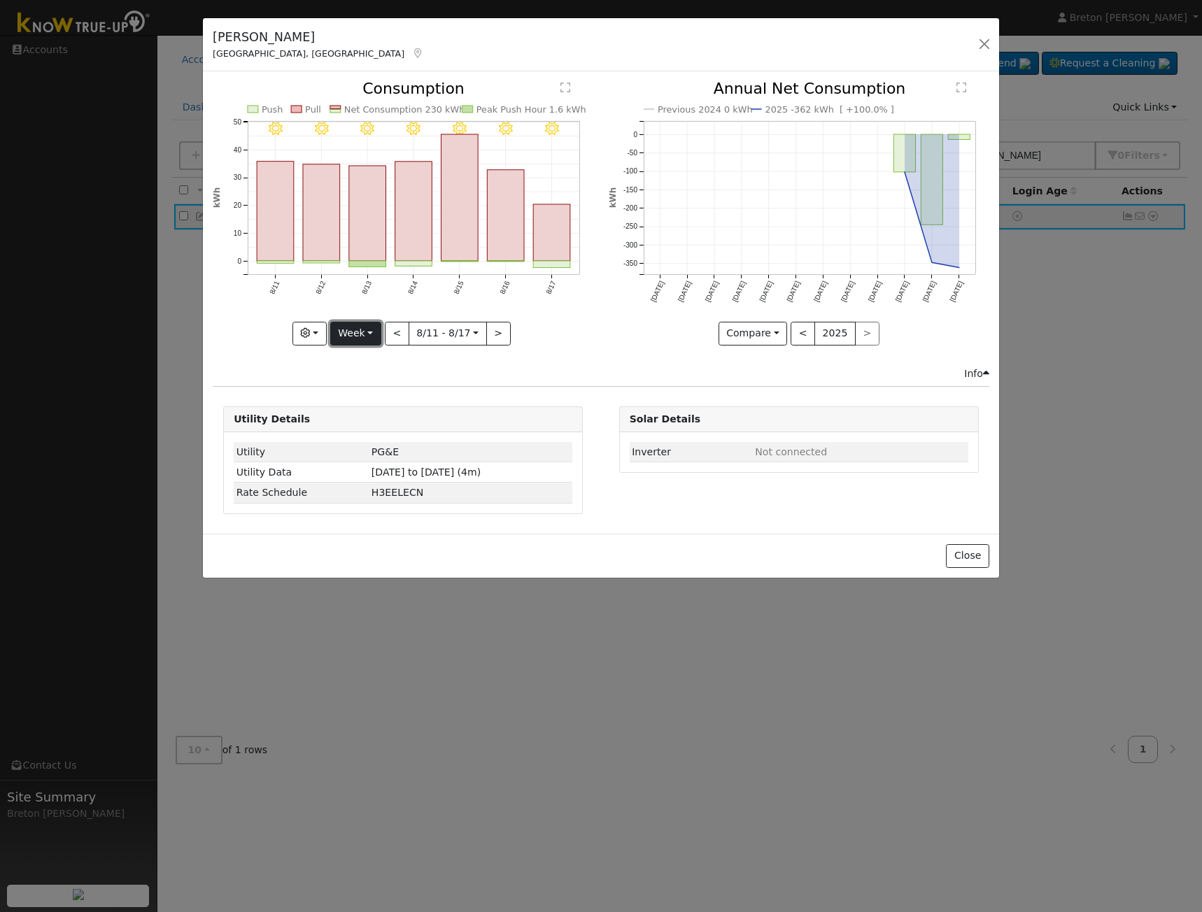
click at [358, 334] on button "Week" at bounding box center [355, 334] width 51 height 24
click at [378, 424] on link "Year" at bounding box center [379, 421] width 97 height 20
type input "2024-08-01"
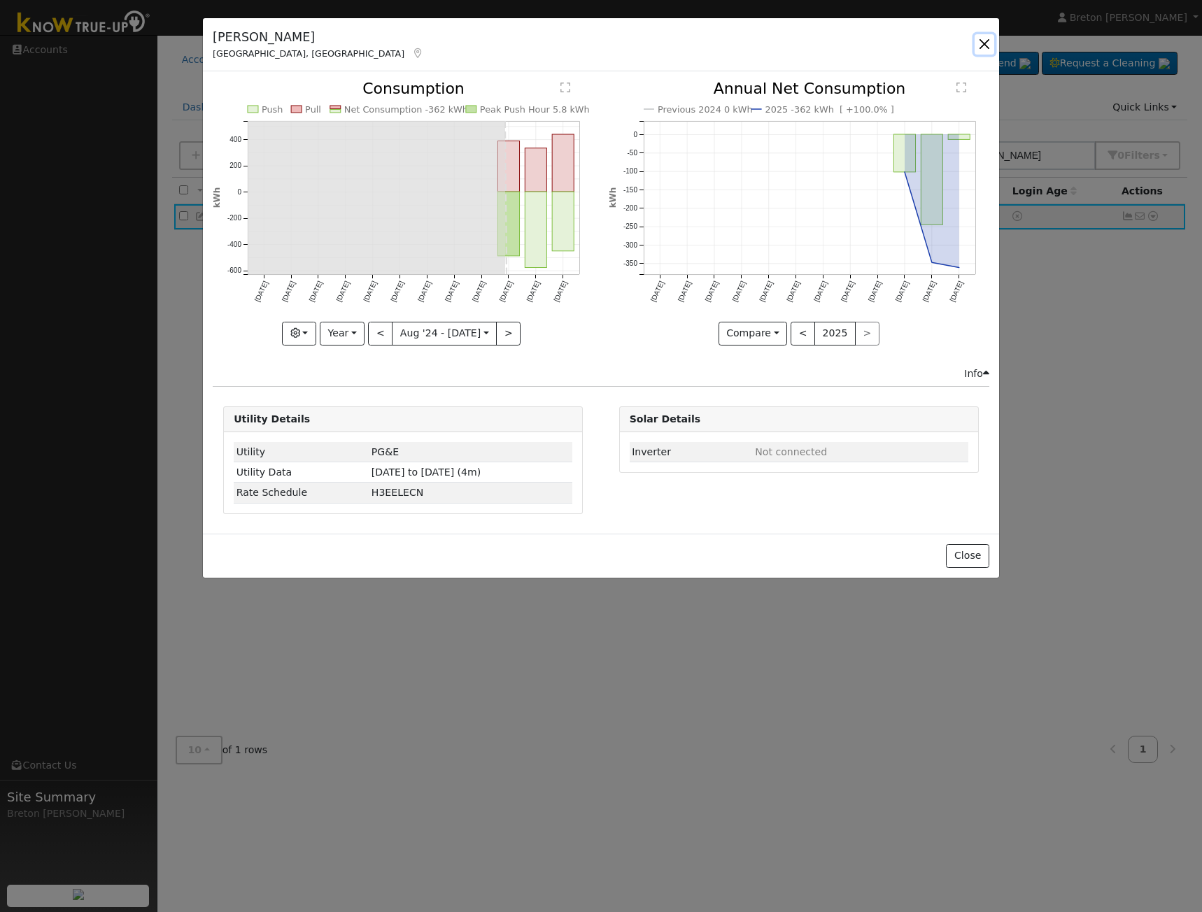
click at [976, 45] on button "button" at bounding box center [985, 44] width 20 height 20
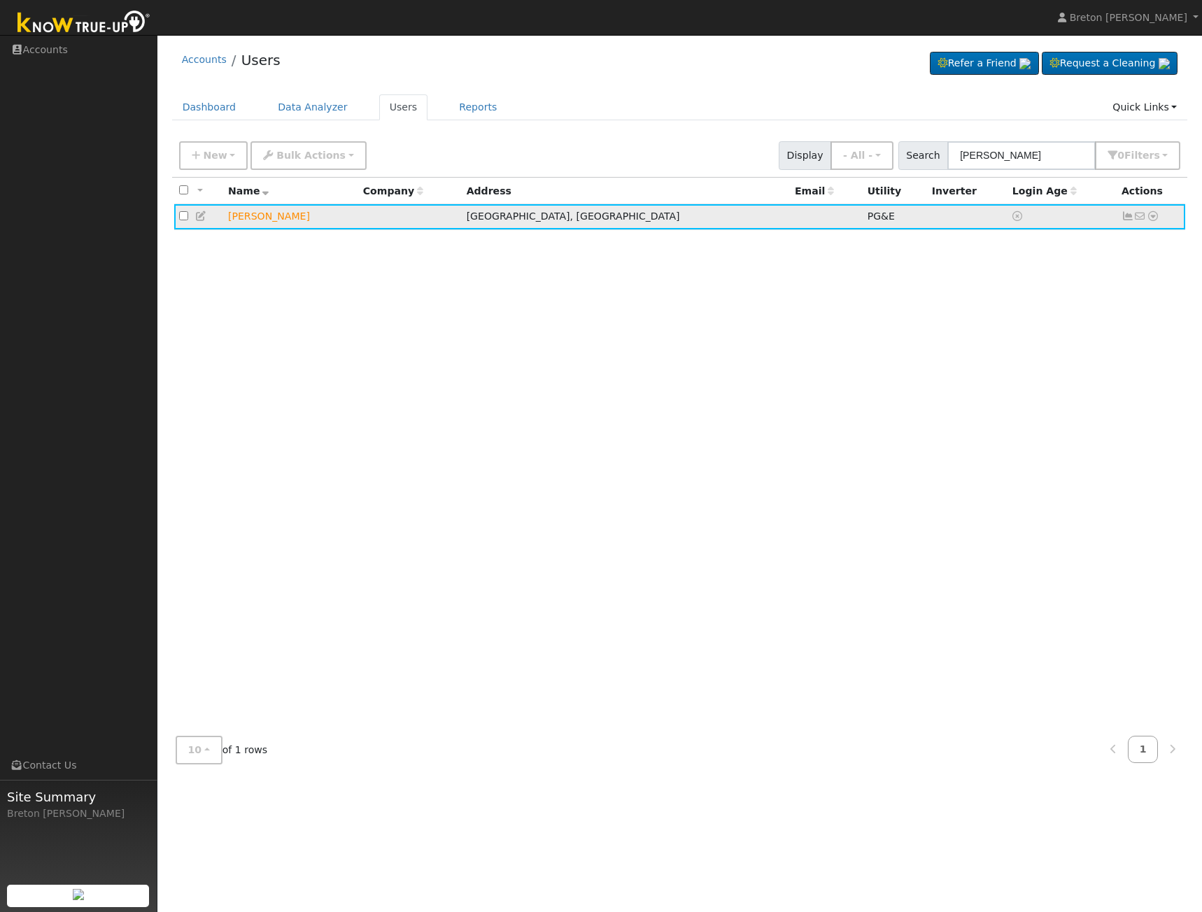
click at [1156, 217] on icon at bounding box center [1153, 216] width 13 height 10
click at [1106, 249] on link "Data Analyzer" at bounding box center [1106, 241] width 101 height 20
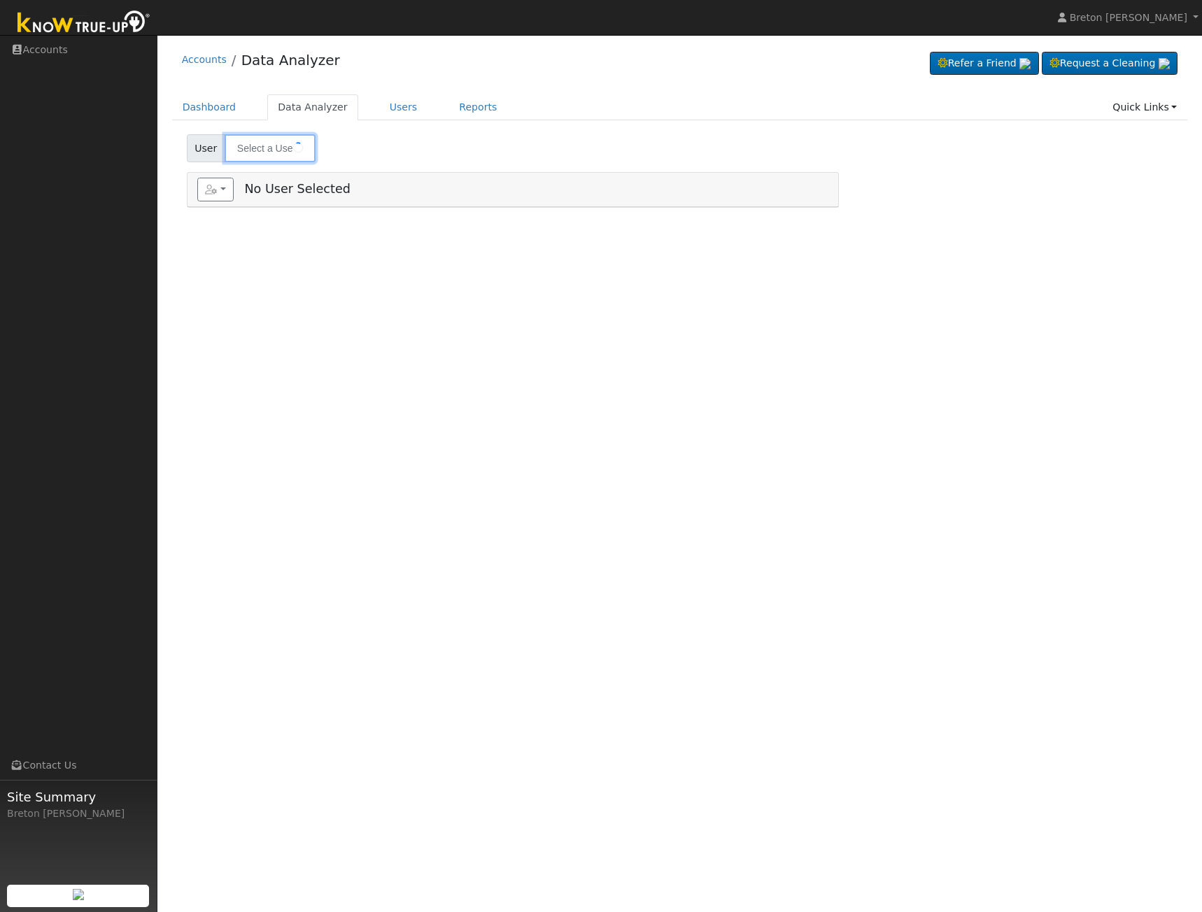
type input "[PERSON_NAME]"
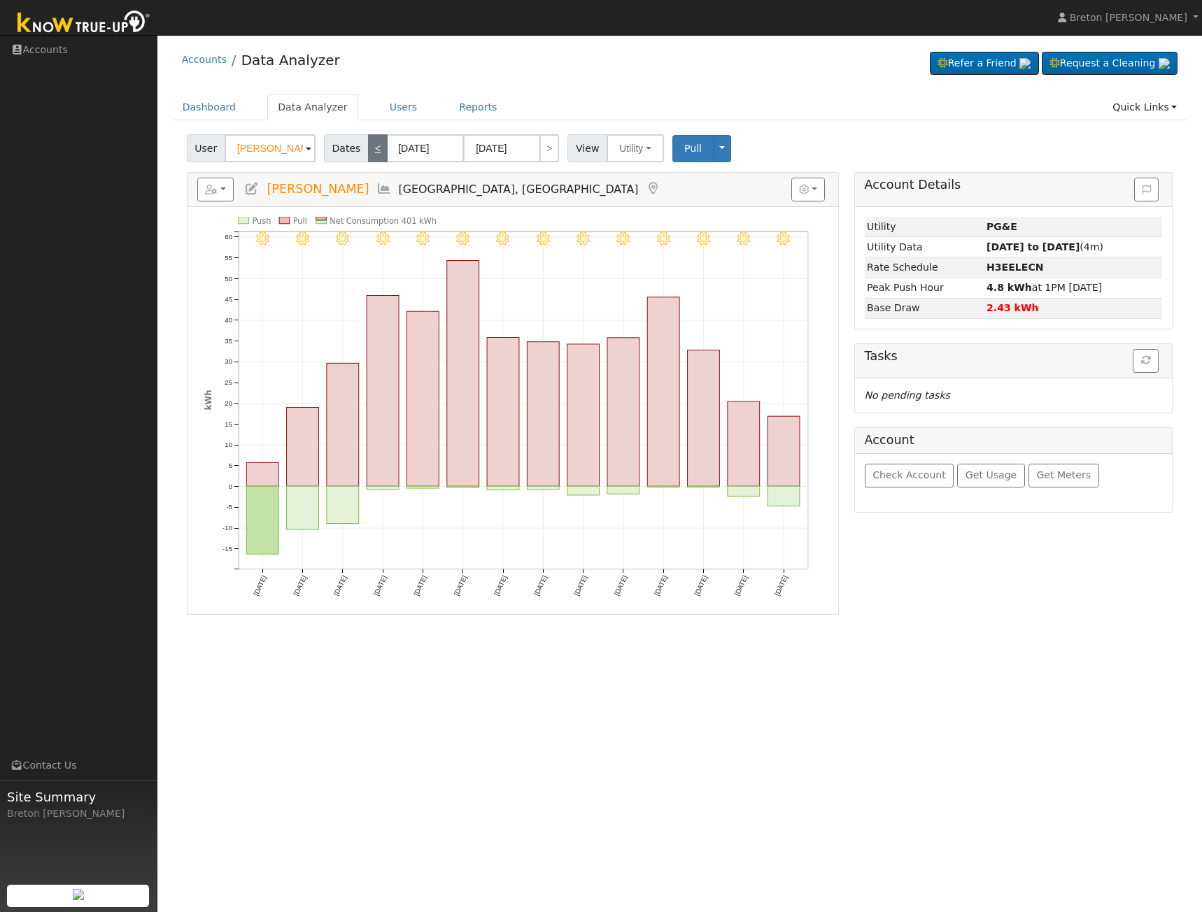
click at [377, 153] on link "<" at bounding box center [378, 148] width 20 height 28
type input "[DATE]"
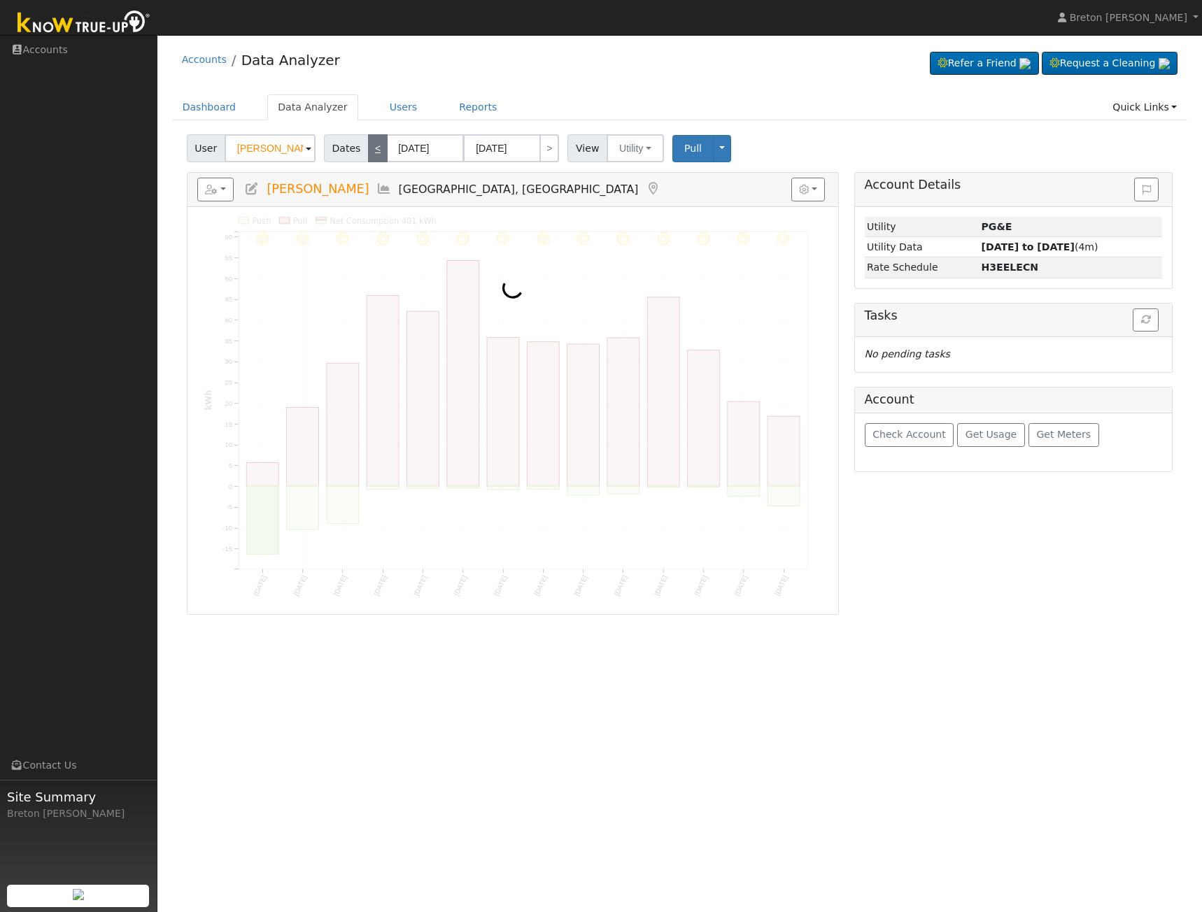
click at [377, 153] on link "<" at bounding box center [378, 148] width 20 height 28
type input "[DATE]"
click at [377, 153] on link "<" at bounding box center [378, 148] width 20 height 28
type input "[DATE]"
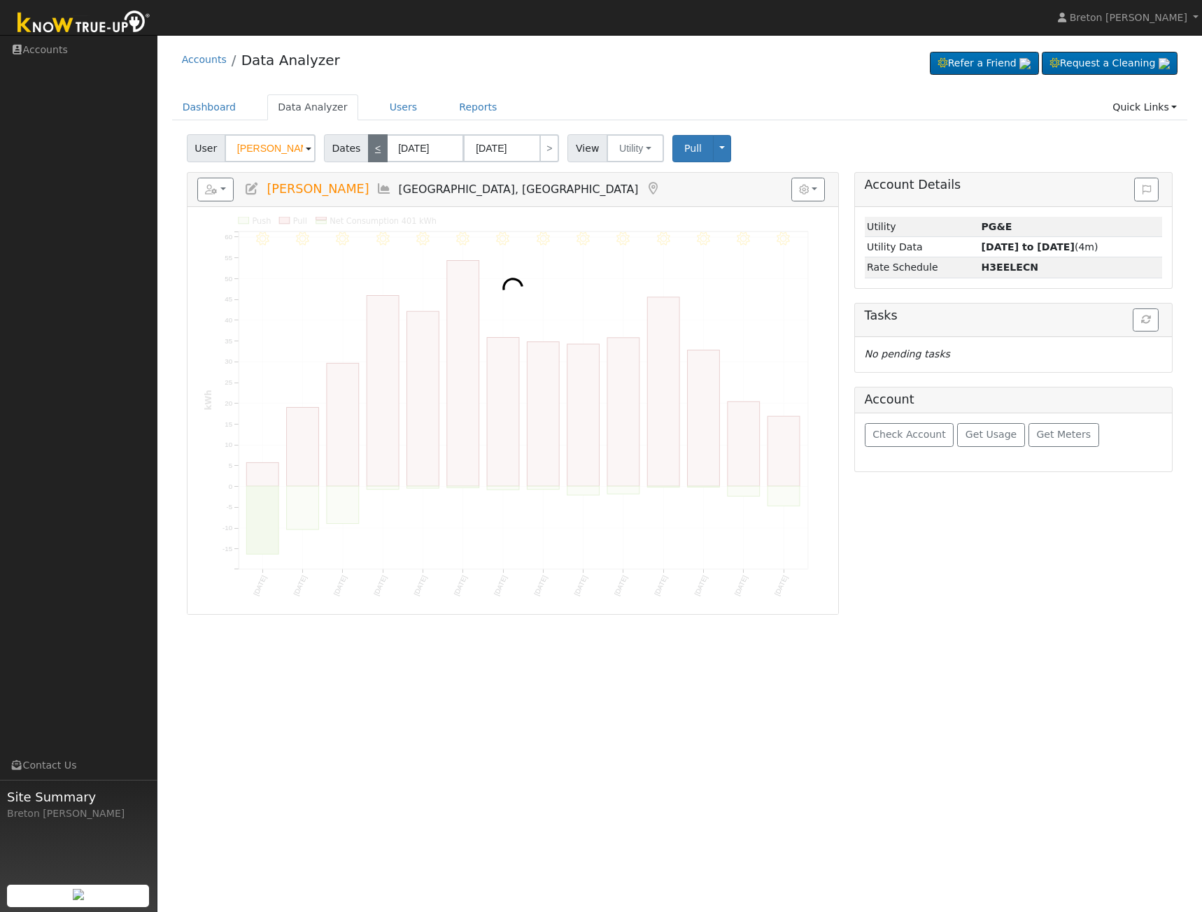
type input "[DATE]"
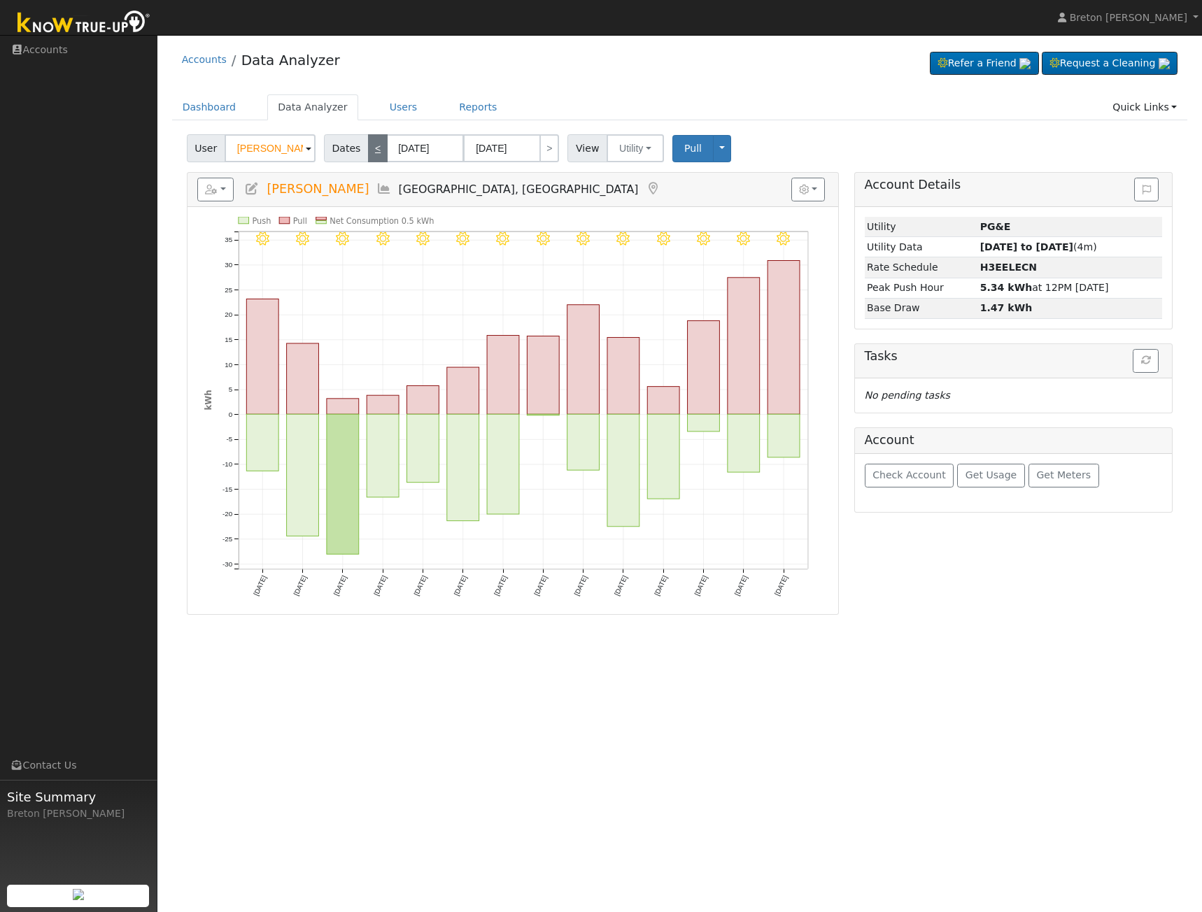
click at [377, 153] on link "<" at bounding box center [378, 148] width 20 height 28
type input "[DATE]"
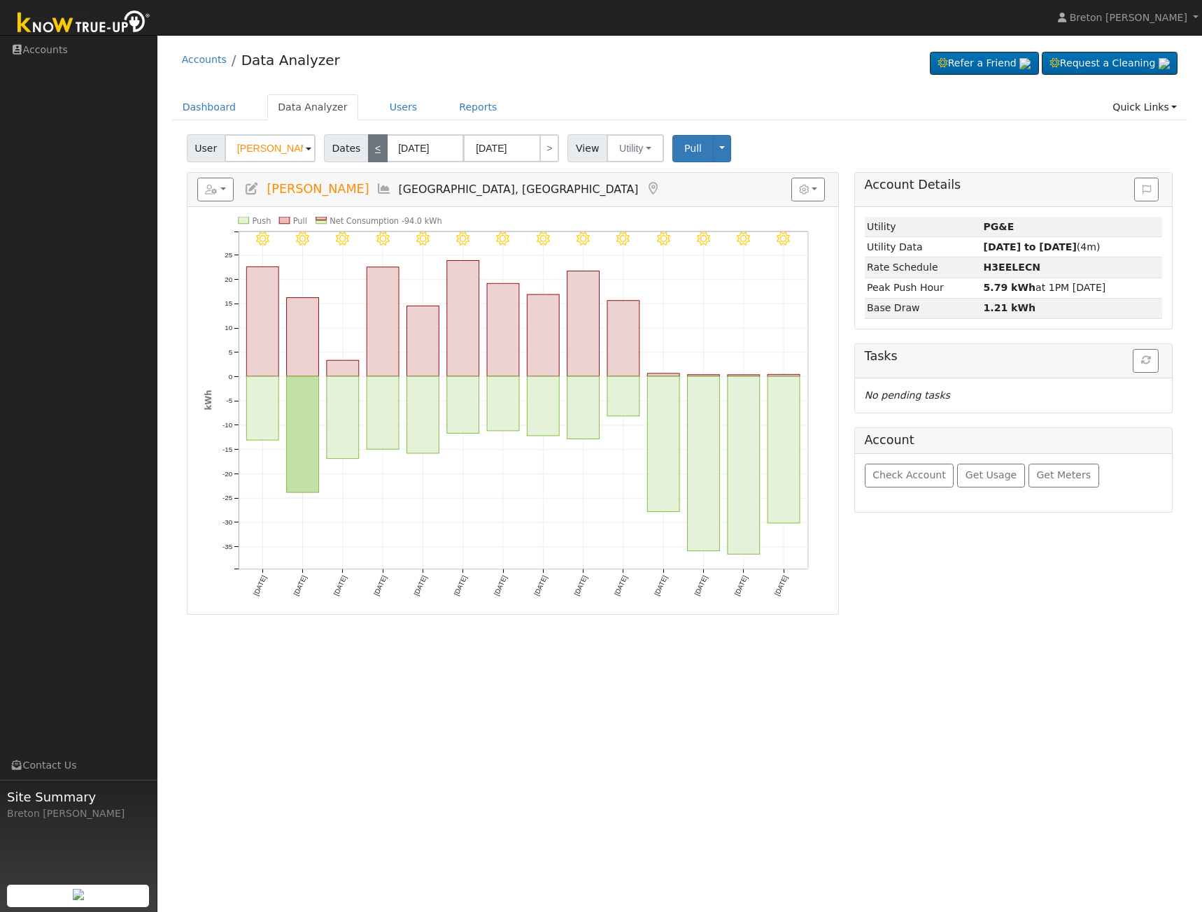
click at [377, 153] on link "<" at bounding box center [378, 148] width 20 height 28
type input "[DATE]"
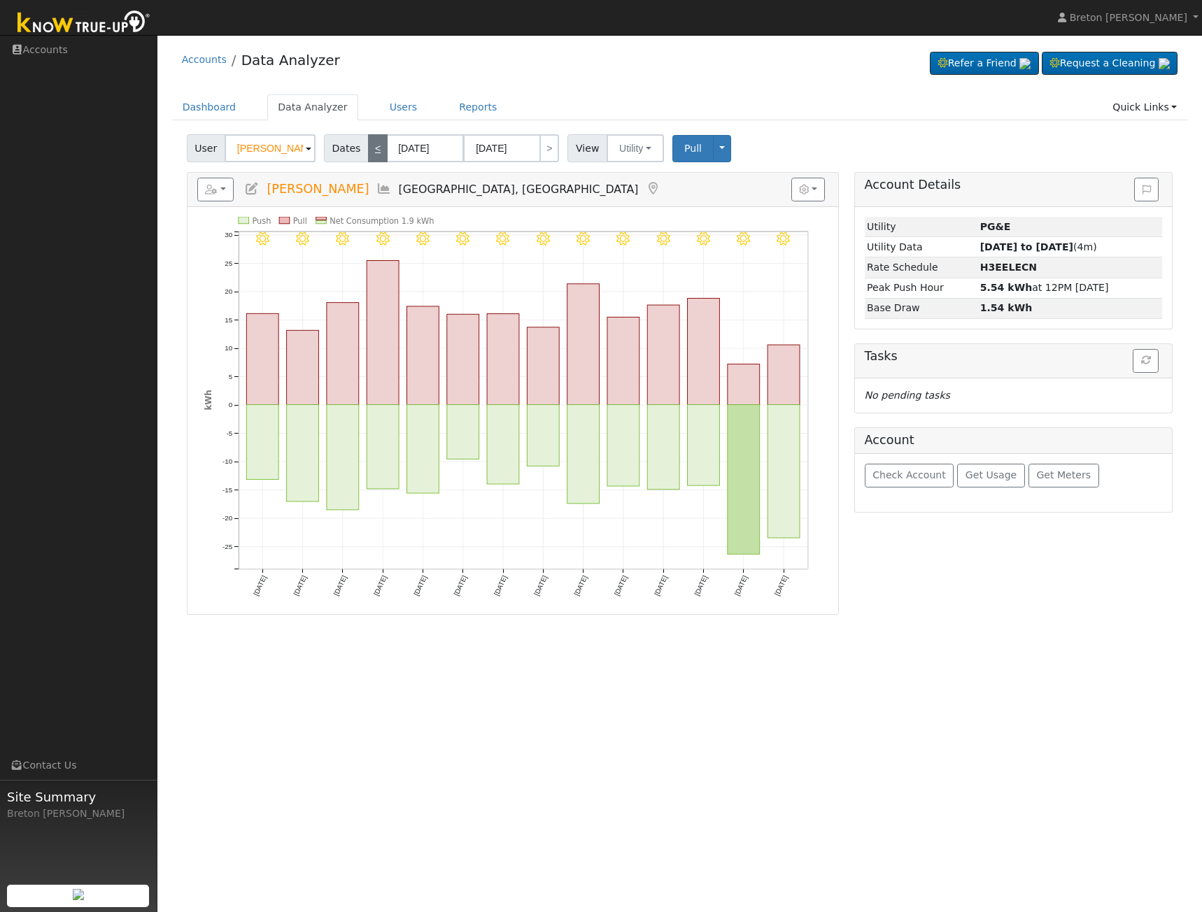
click at [377, 153] on link "<" at bounding box center [378, 148] width 20 height 28
type input "[DATE]"
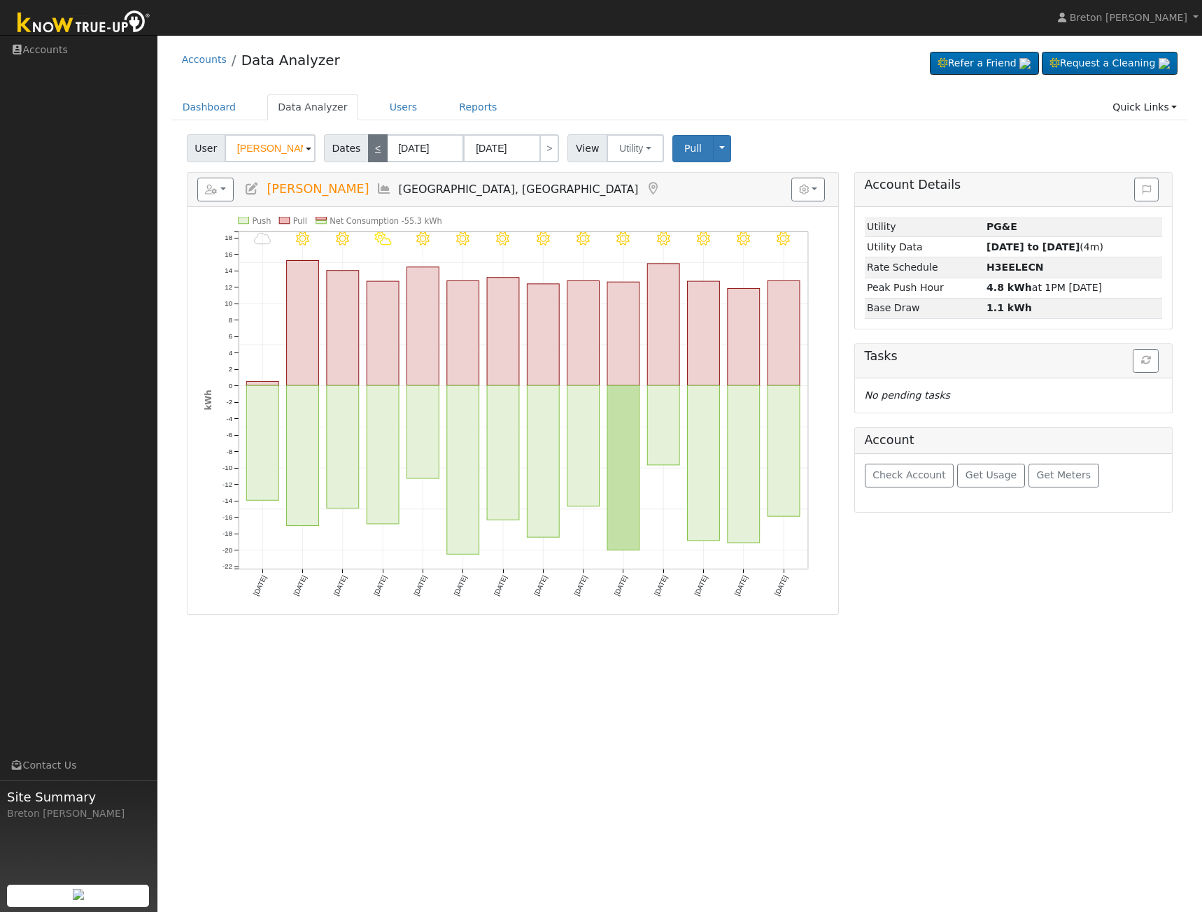
click at [377, 153] on link "<" at bounding box center [378, 148] width 20 height 28
type input "04/29/2025"
type input "05/12/2025"
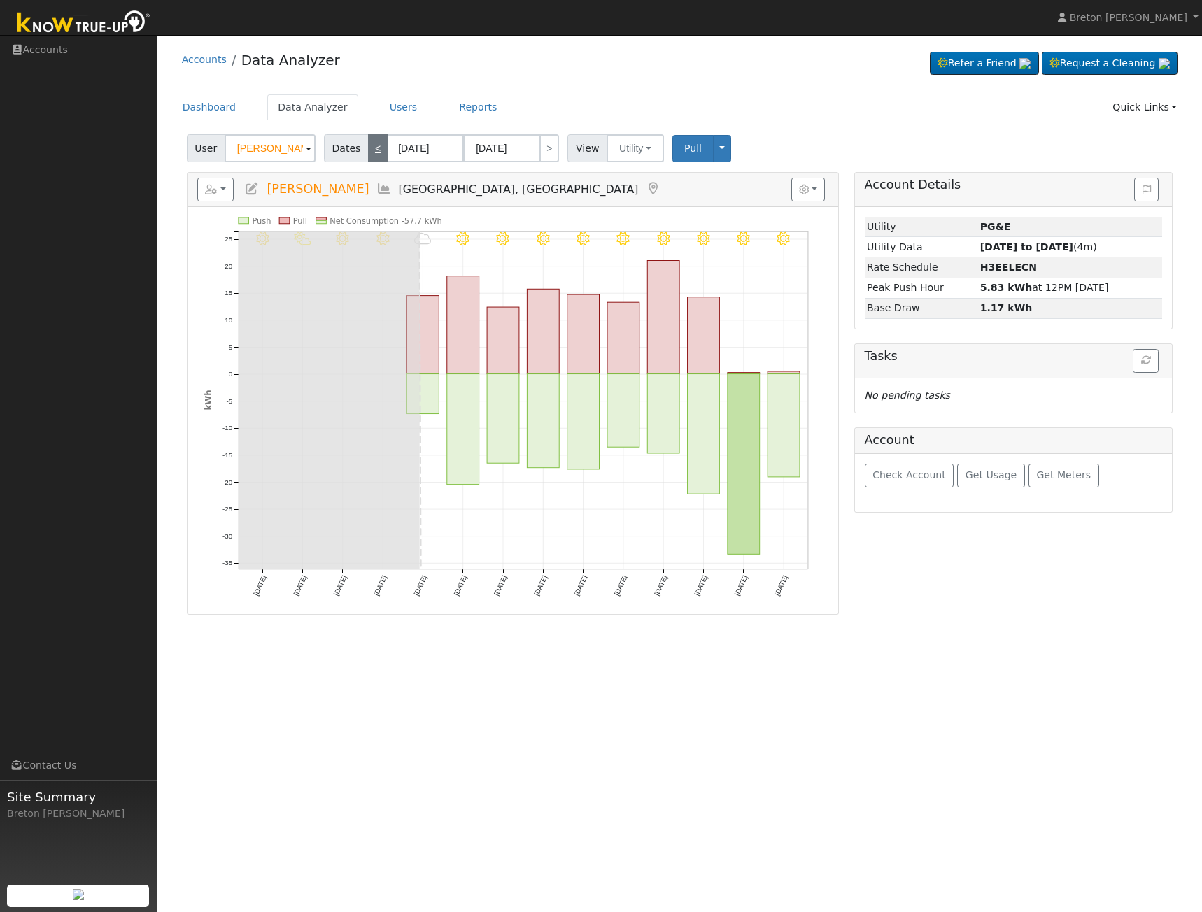
click at [377, 153] on link "<" at bounding box center [378, 148] width 20 height 28
type input "04/15/2025"
type input "04/28/2025"
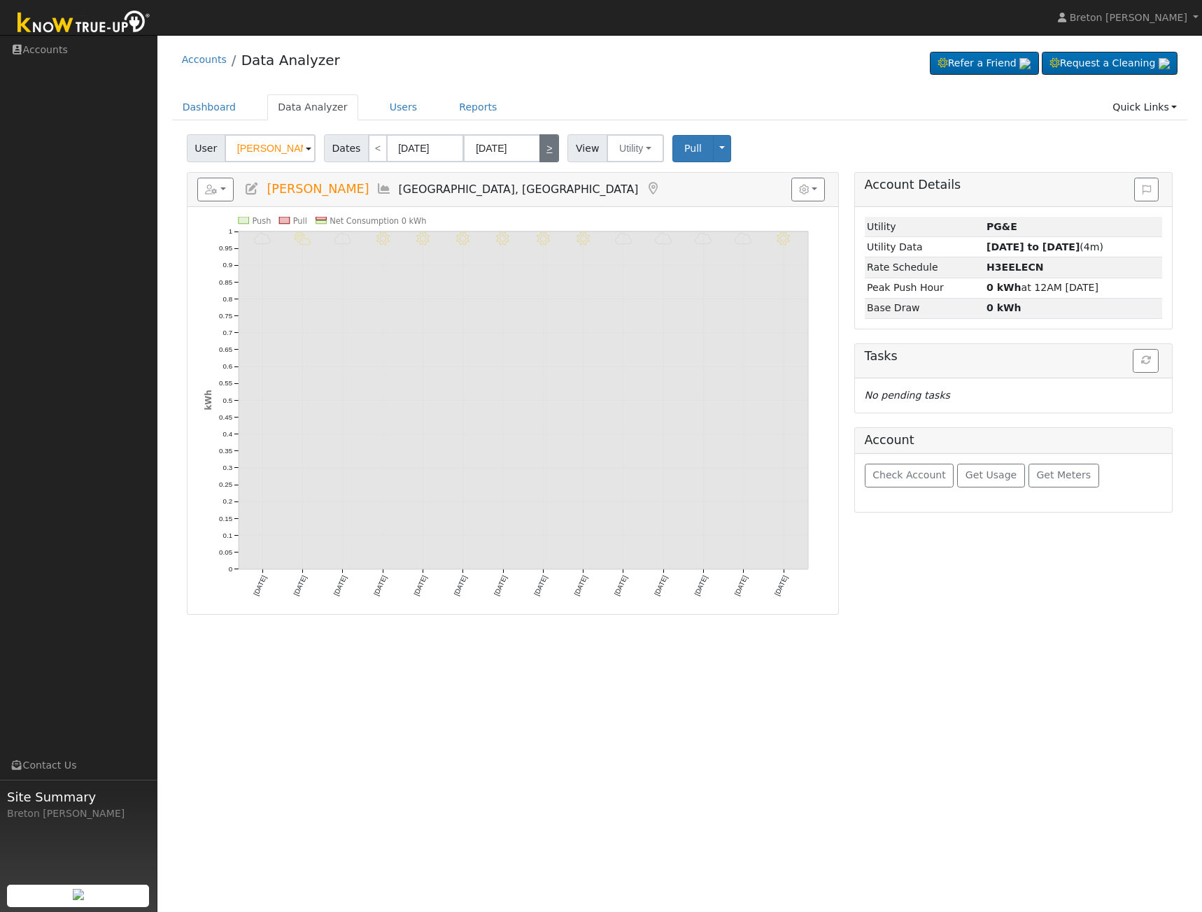
click at [544, 160] on link ">" at bounding box center [549, 148] width 20 height 28
type input "04/29/2025"
type input "05/12/2025"
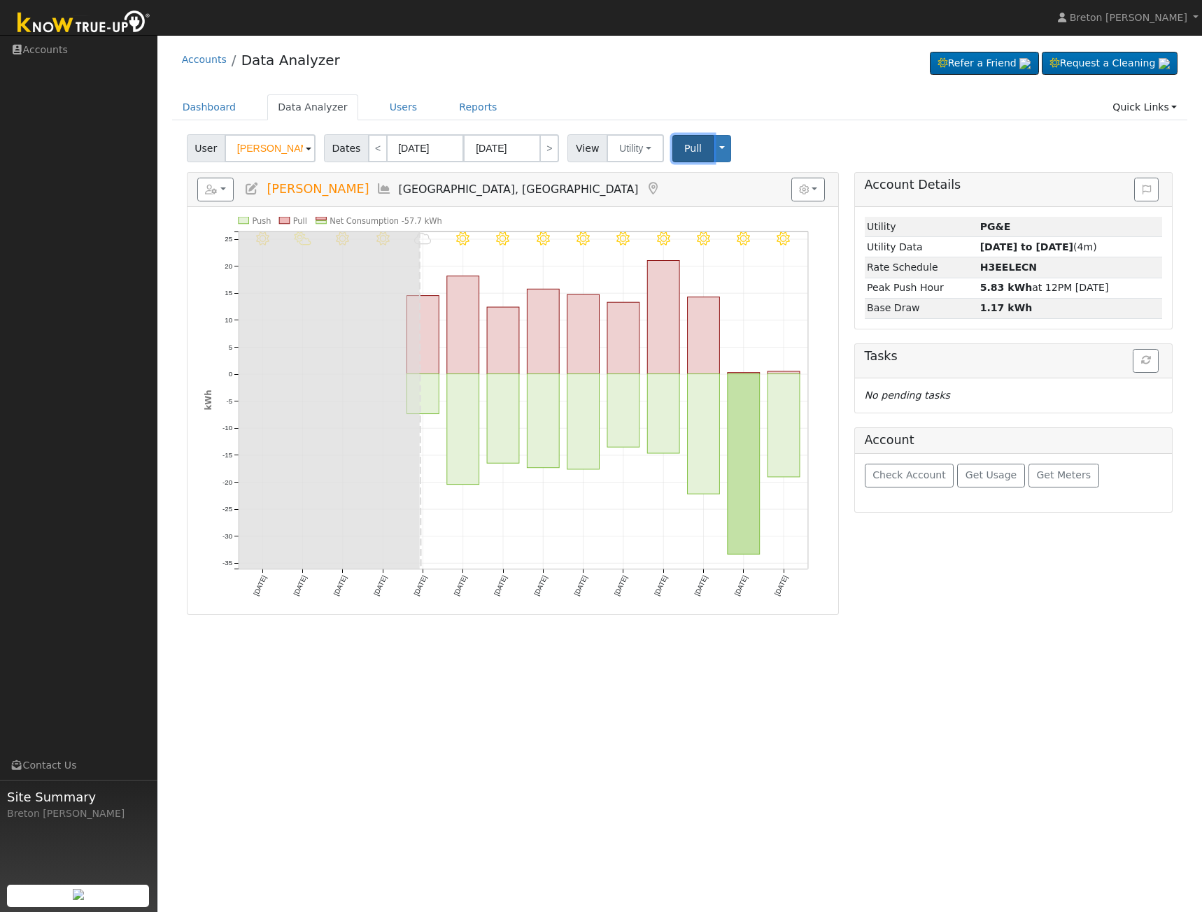
click at [672, 148] on button "Pull" at bounding box center [692, 148] width 41 height 27
click at [891, 472] on span "Check Account" at bounding box center [908, 474] width 73 height 11
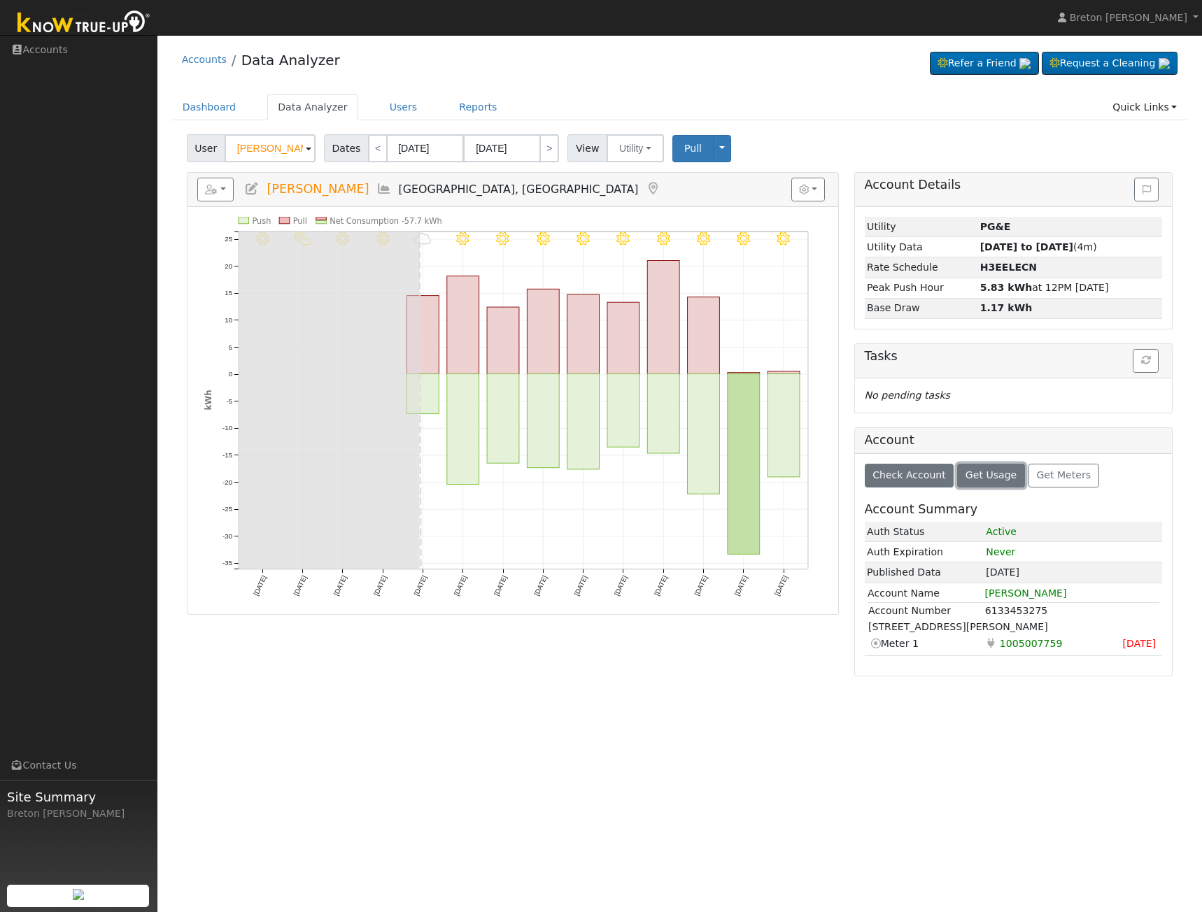
click at [970, 481] on span "Get Usage" at bounding box center [990, 474] width 51 height 11
